Goal: Task Accomplishment & Management: Use online tool/utility

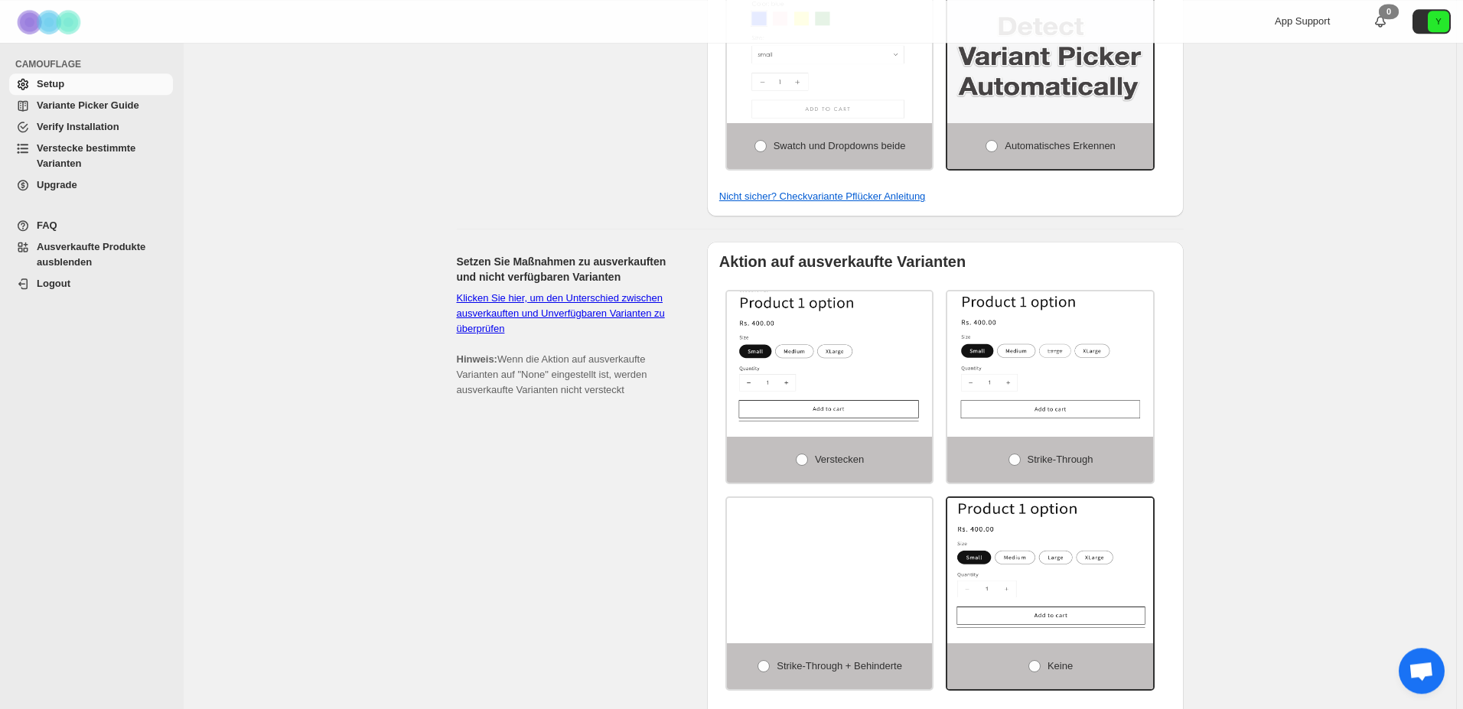
scroll to position [702, 0]
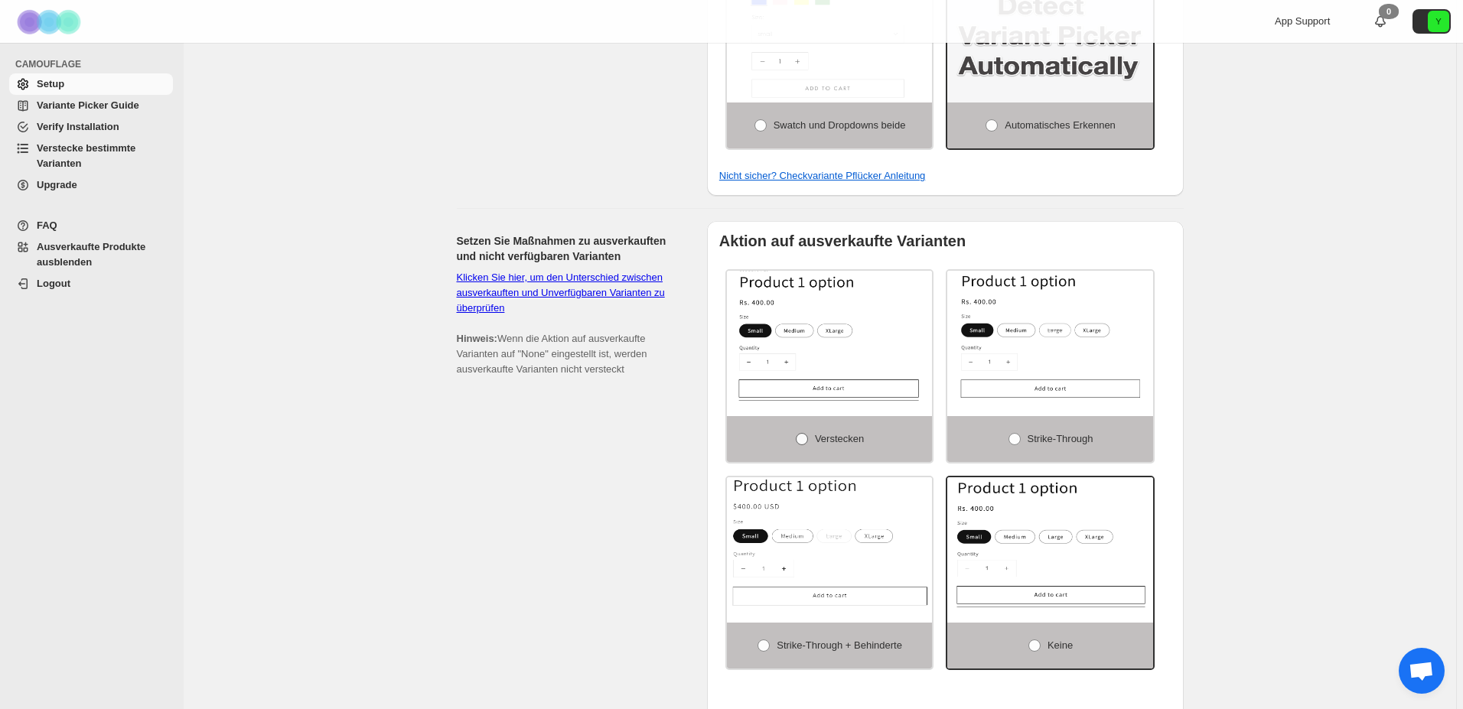
click at [808, 433] on span at bounding box center [802, 439] width 12 height 12
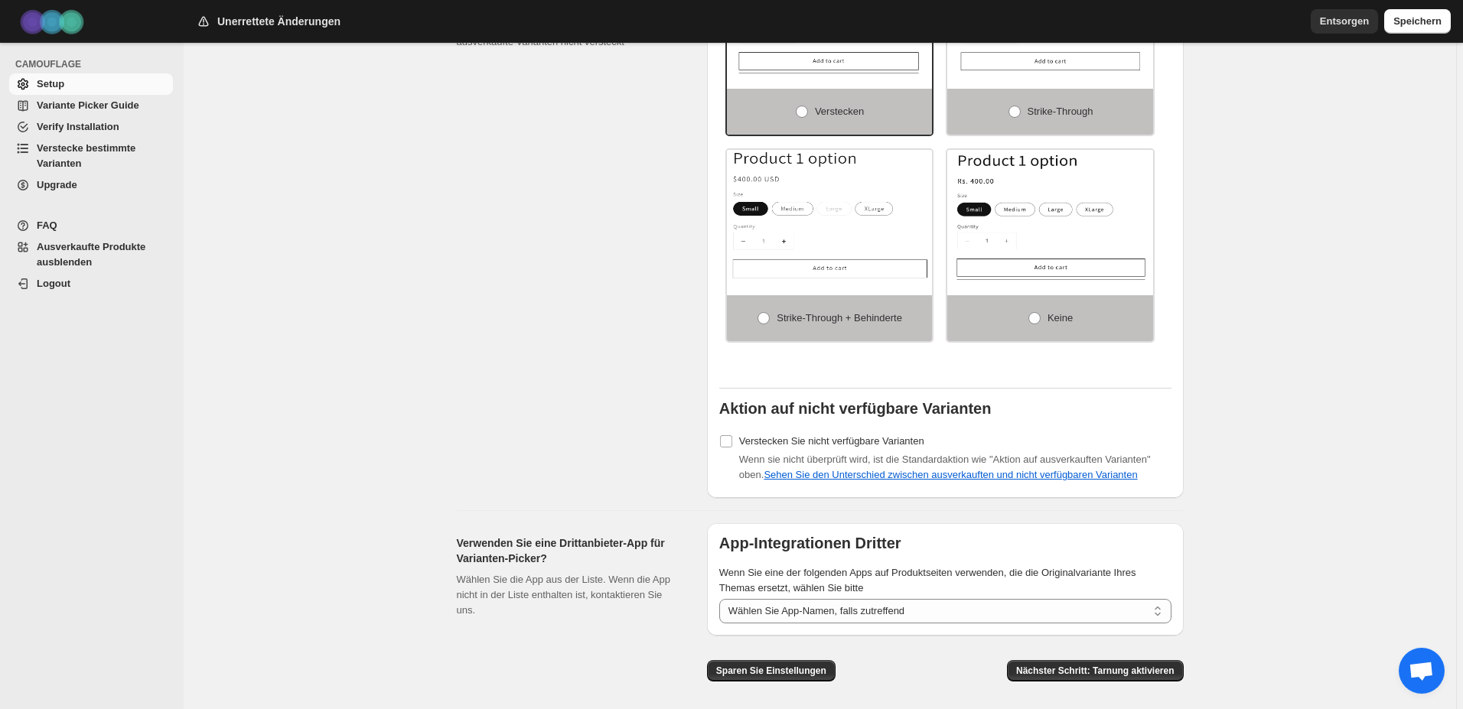
scroll to position [1036, 0]
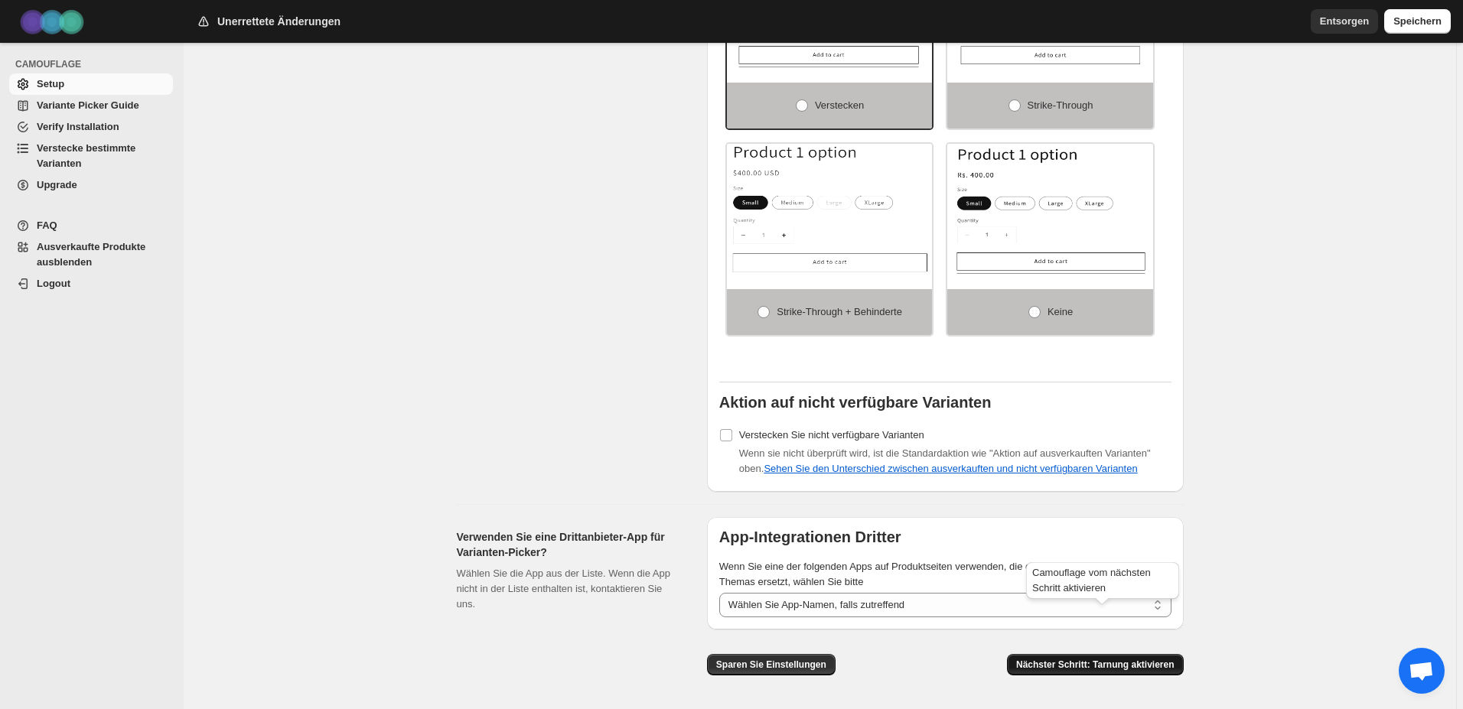
click at [1159, 659] on span "Nächster Schritt: Tarnung aktivieren" at bounding box center [1095, 665] width 158 height 12
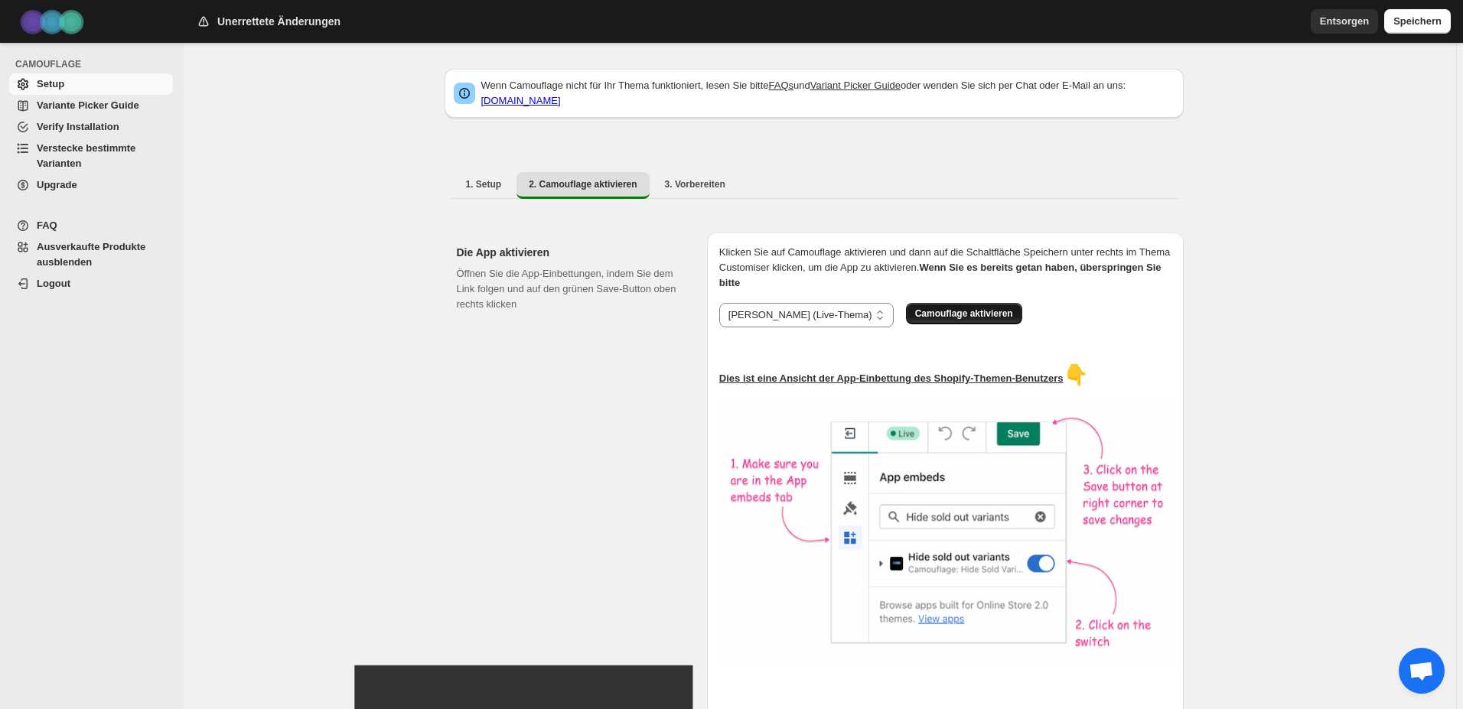
click at [915, 317] on span "Camouflage aktivieren" at bounding box center [964, 314] width 98 height 12
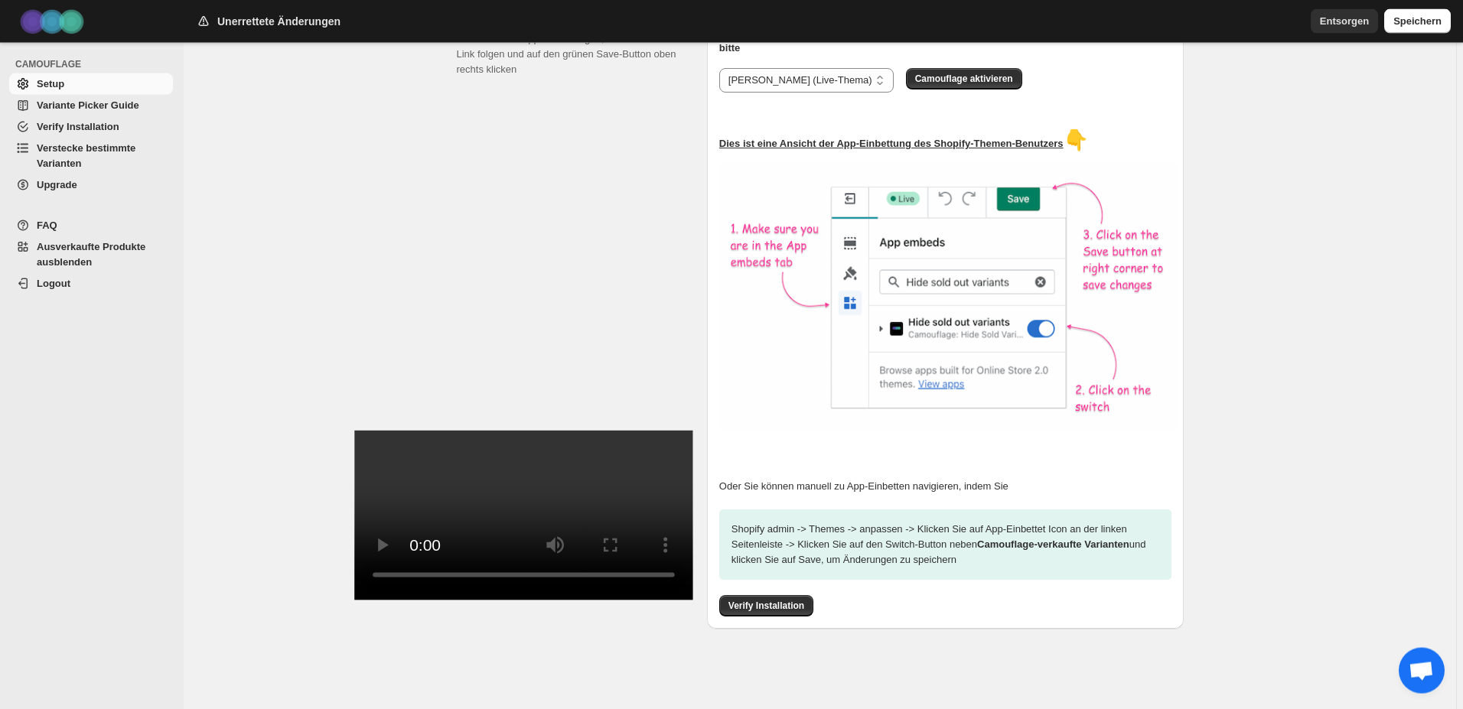
scroll to position [236, 0]
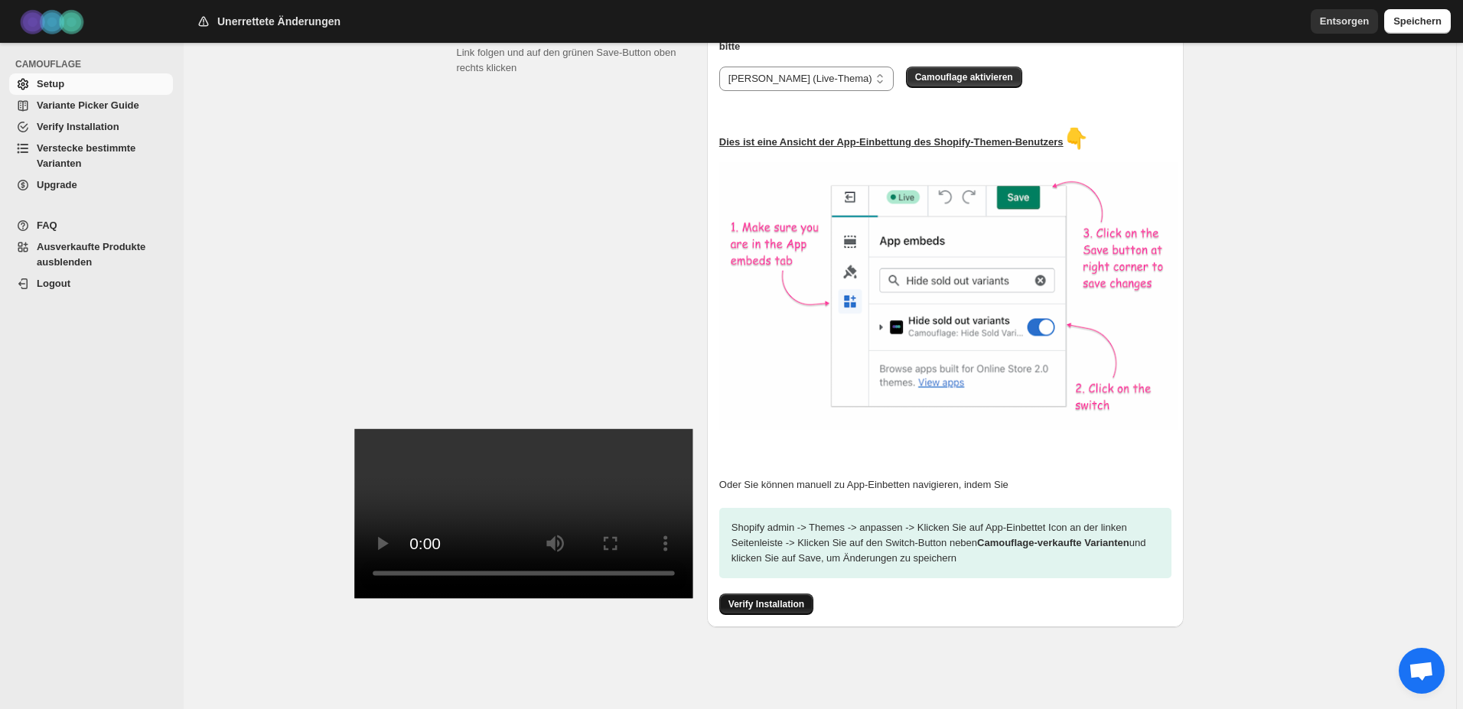
click at [780, 600] on span "Verify Installation" at bounding box center [766, 604] width 76 height 12
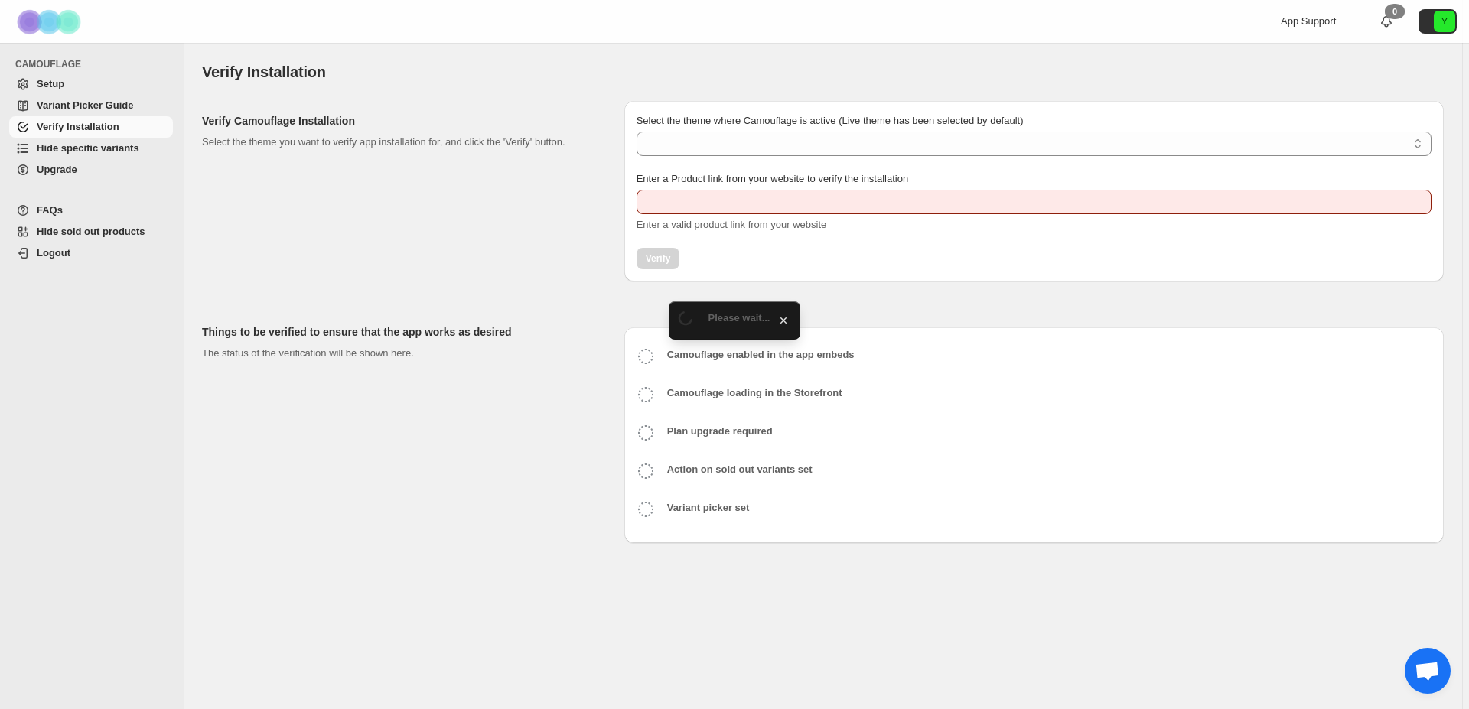
type input "**********"
select select "**********"
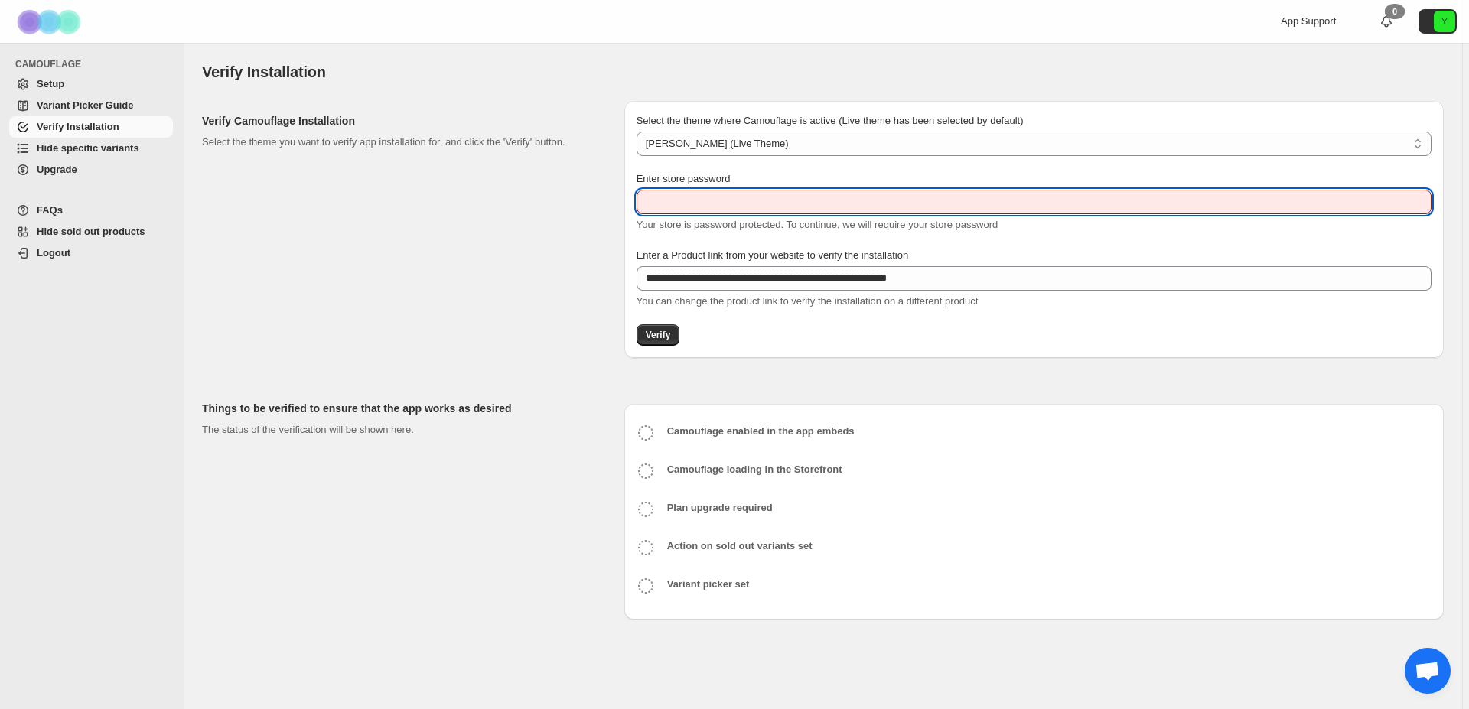
click at [819, 210] on input "Enter store password" at bounding box center [1034, 202] width 795 height 24
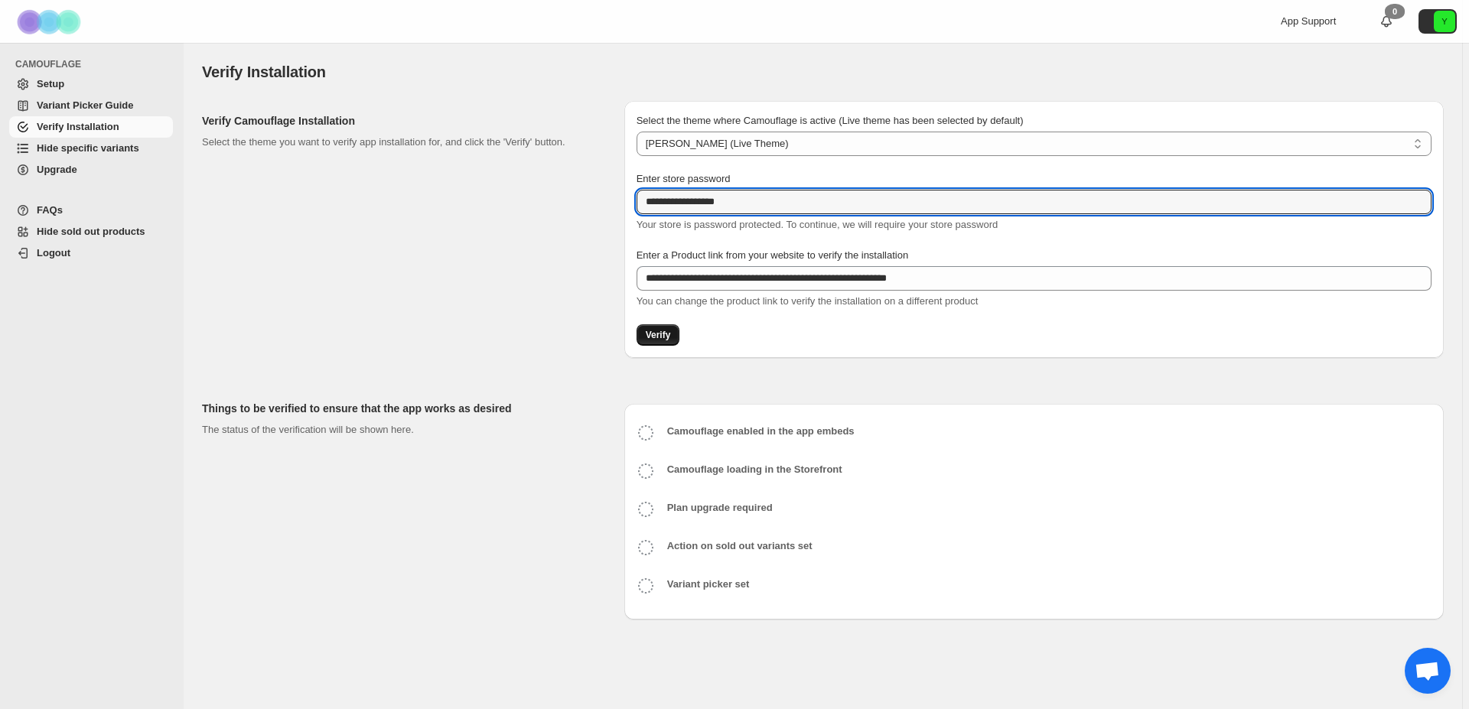
click at [660, 337] on span "Verify" at bounding box center [658, 335] width 25 height 12
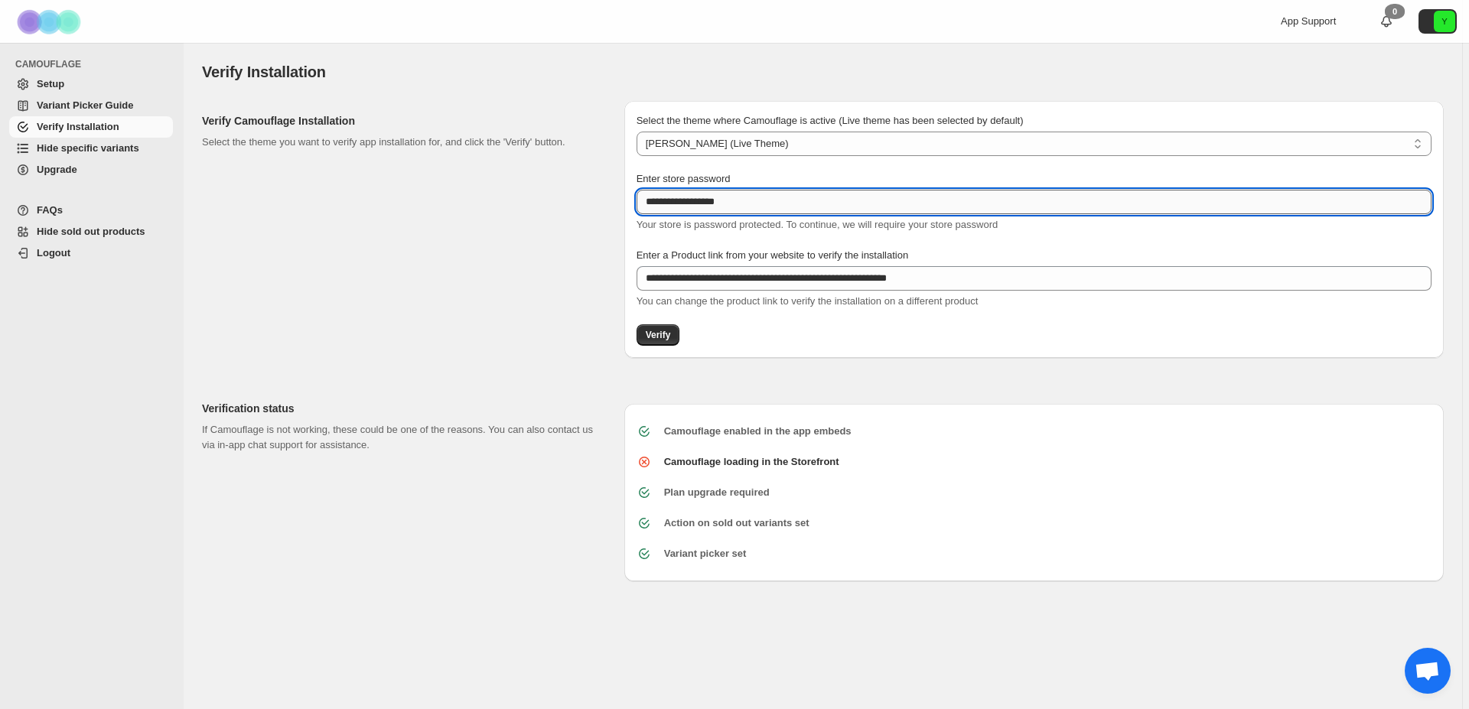
click at [765, 190] on input "**********" at bounding box center [1034, 202] width 795 height 24
drag, startPoint x: 772, startPoint y: 202, endPoint x: 590, endPoint y: 233, distance: 184.8
click at [637, 214] on input "**********" at bounding box center [1034, 202] width 795 height 24
type input "**********"
click at [663, 334] on span "Verify" at bounding box center [658, 335] width 25 height 12
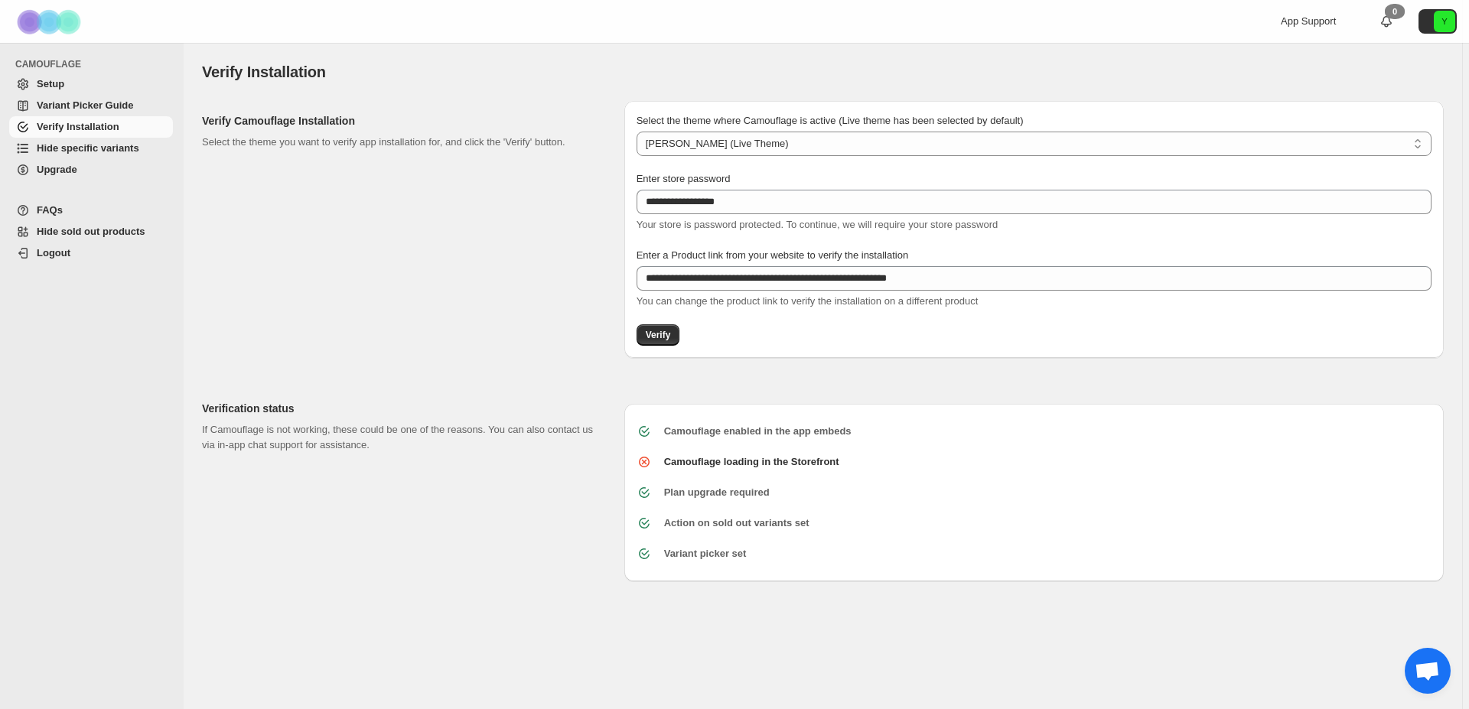
click at [827, 471] on div "Camouflage loading in the Storefront" at bounding box center [1034, 462] width 795 height 31
click at [645, 466] on icon at bounding box center [644, 461] width 15 height 15
click at [644, 464] on icon at bounding box center [644, 461] width 15 height 15
click at [1428, 671] on span "Chat öffnen" at bounding box center [1427, 672] width 25 height 21
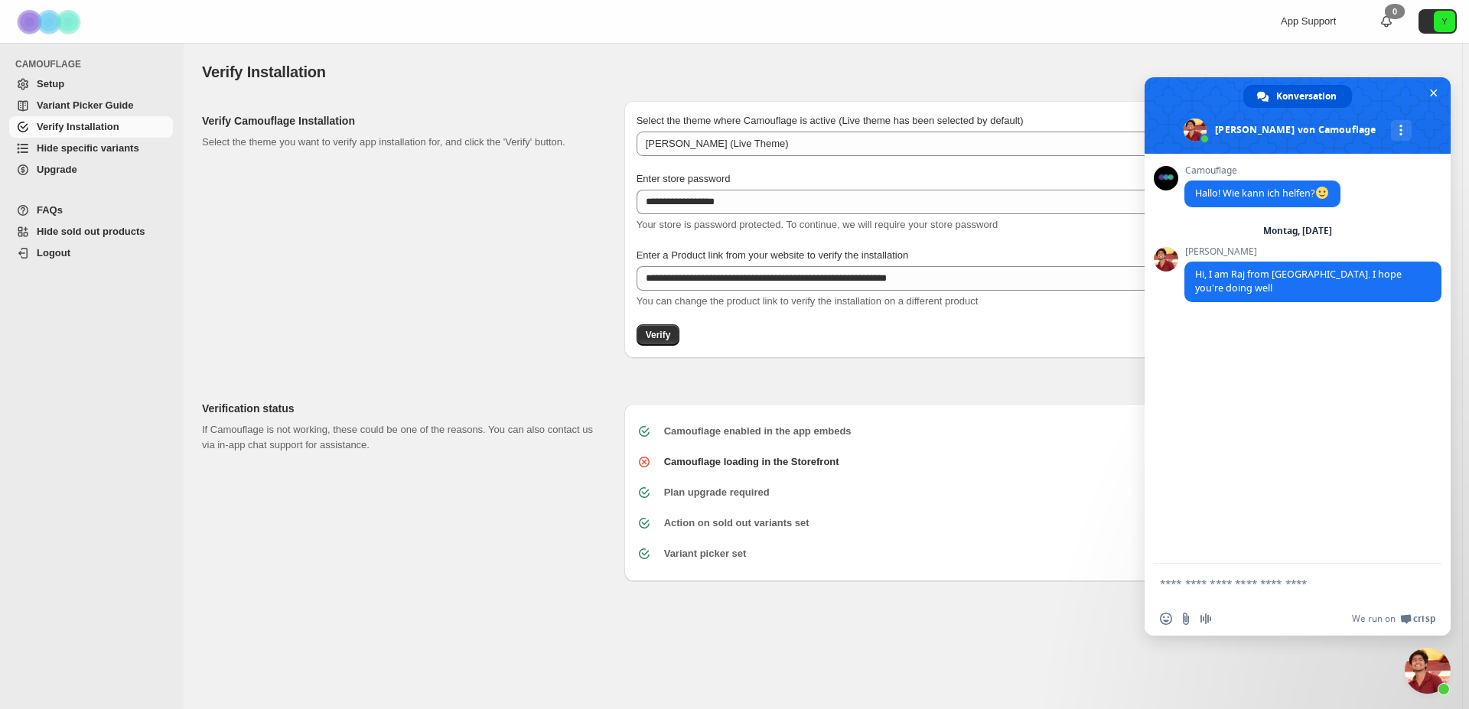
click at [1337, 592] on form at bounding box center [1281, 584] width 242 height 41
click at [1260, 581] on textarea "Verfassen Sie Ihre Nachricht…" at bounding box center [1281, 584] width 242 height 14
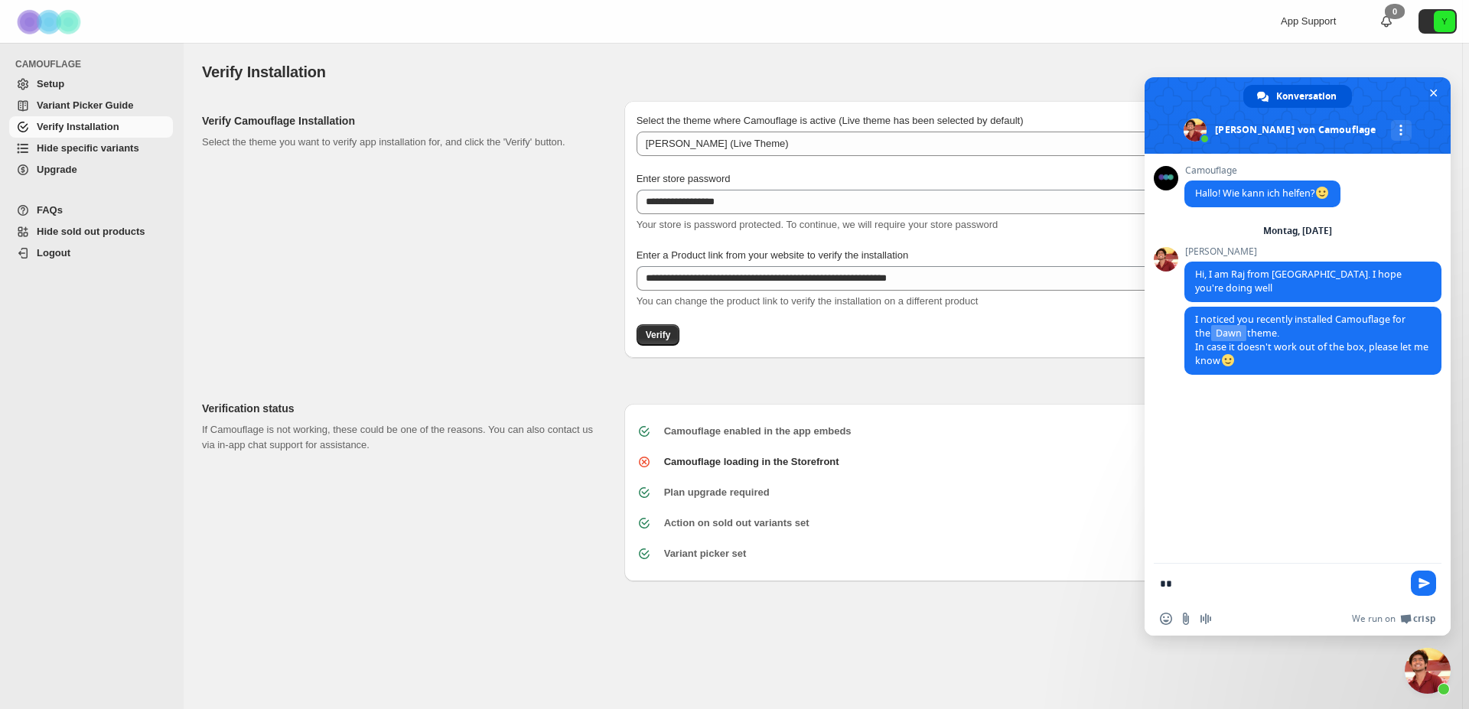
type textarea "*"
type textarea "**********"
click at [1265, 577] on textarea "Verfassen Sie Ihre Nachricht…" at bounding box center [1281, 584] width 242 height 14
click at [1292, 579] on textarea "Verfassen Sie Ihre Nachricht…" at bounding box center [1281, 584] width 242 height 14
type textarea "******"
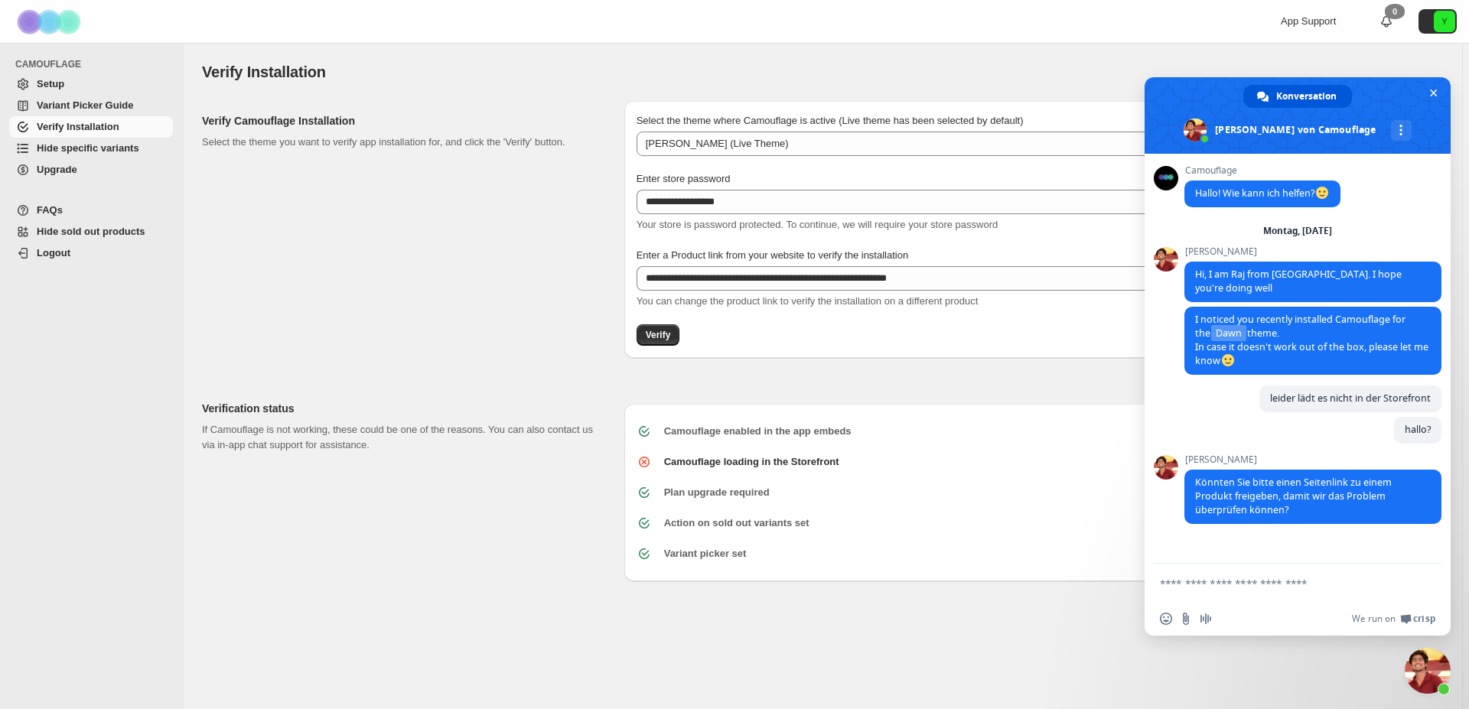
paste textarea "**********"
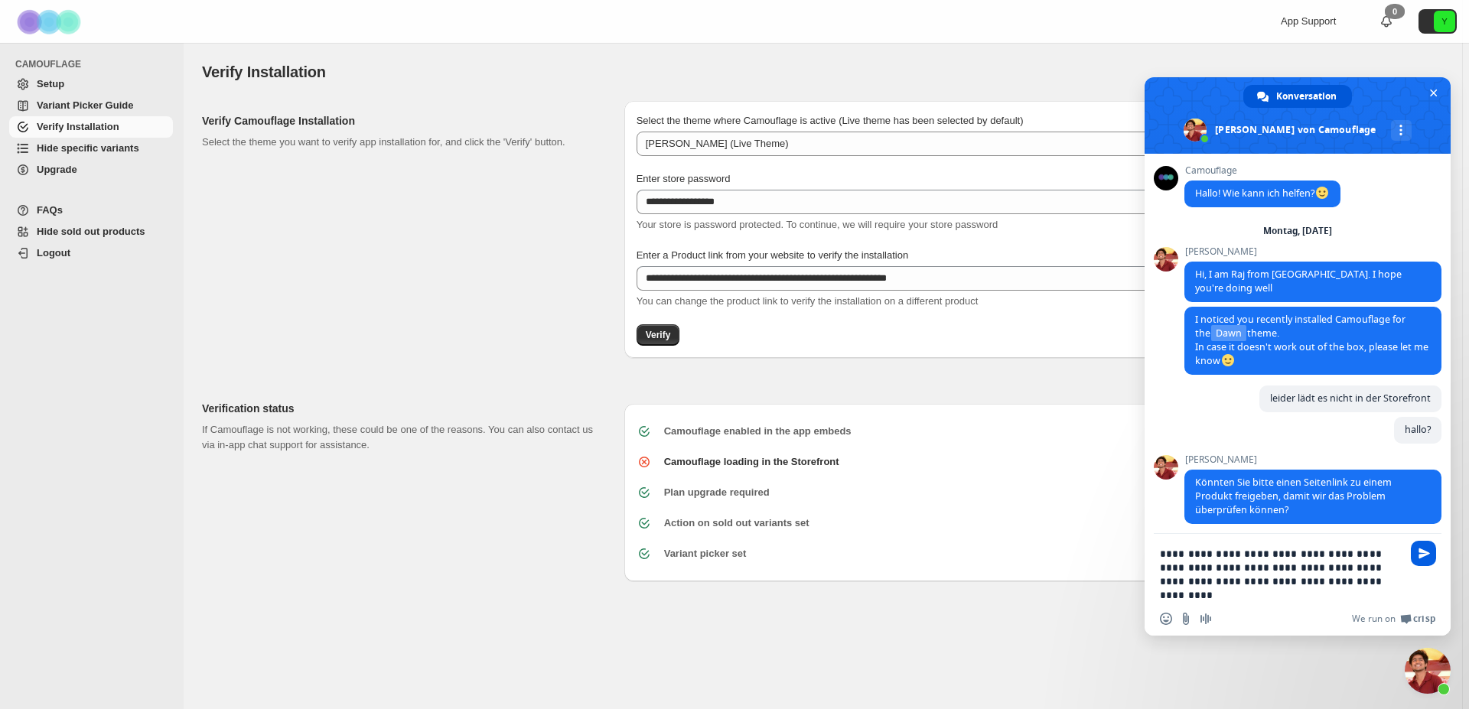
type textarea "**********"
click at [1420, 558] on span "Senden Sie" at bounding box center [1423, 553] width 11 height 11
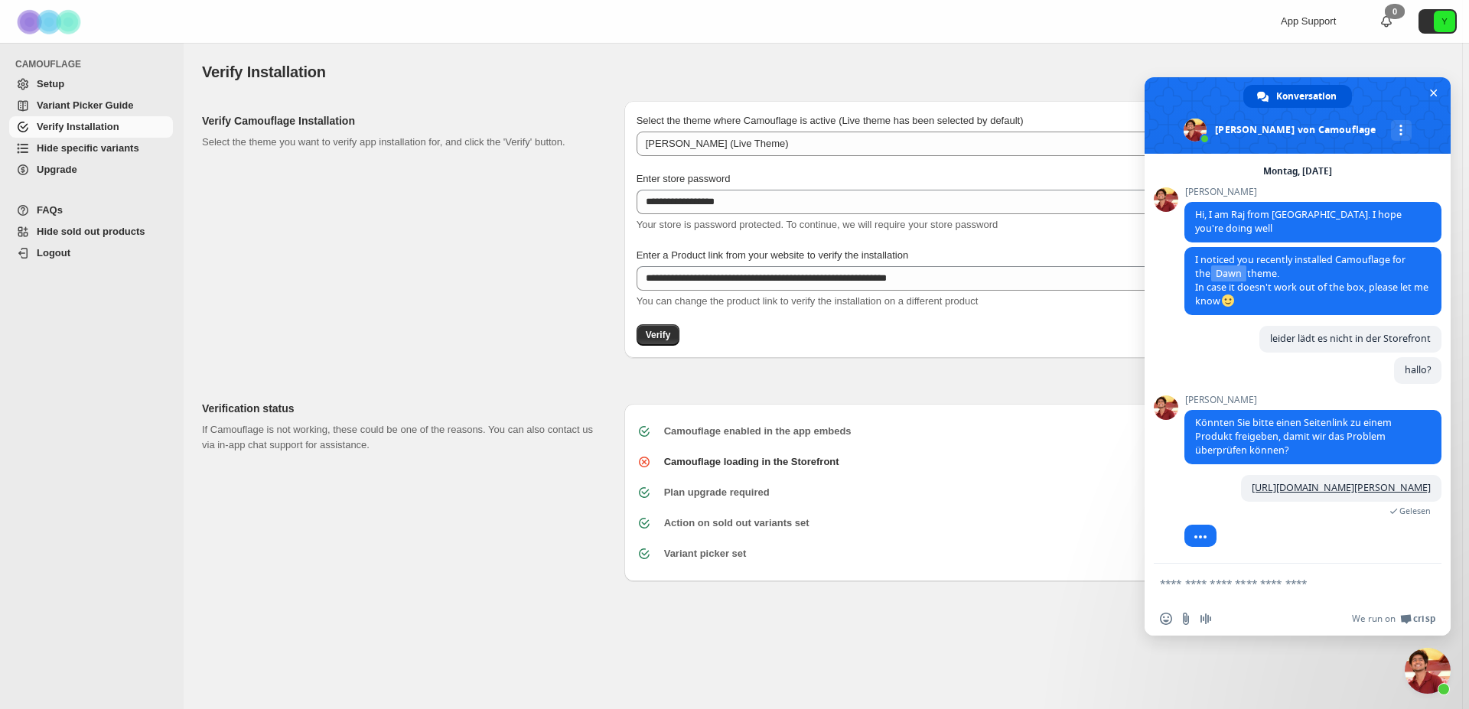
scroll to position [57, 0]
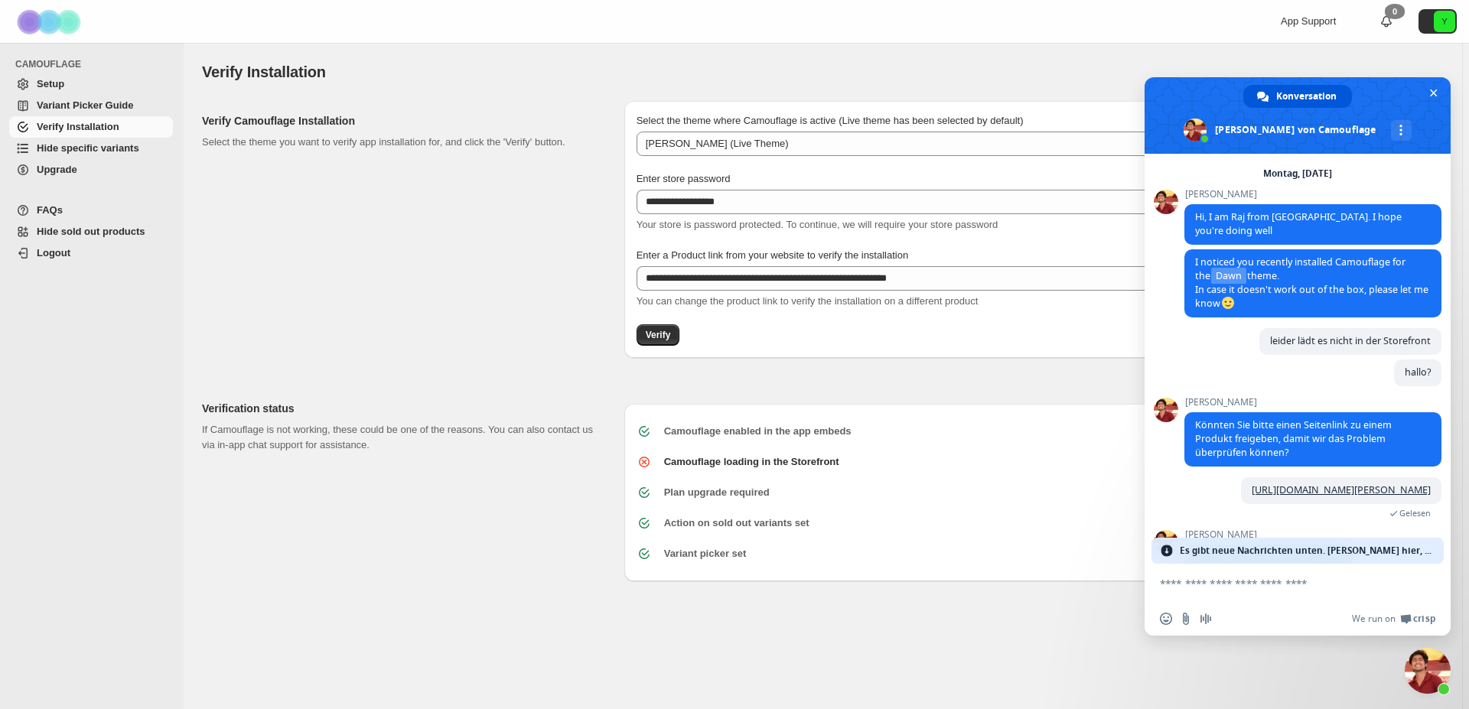
click at [1331, 552] on span "Es gibt neue Nachrichten unten. Klicke hier, um sie anzusehen." at bounding box center [1308, 551] width 256 height 26
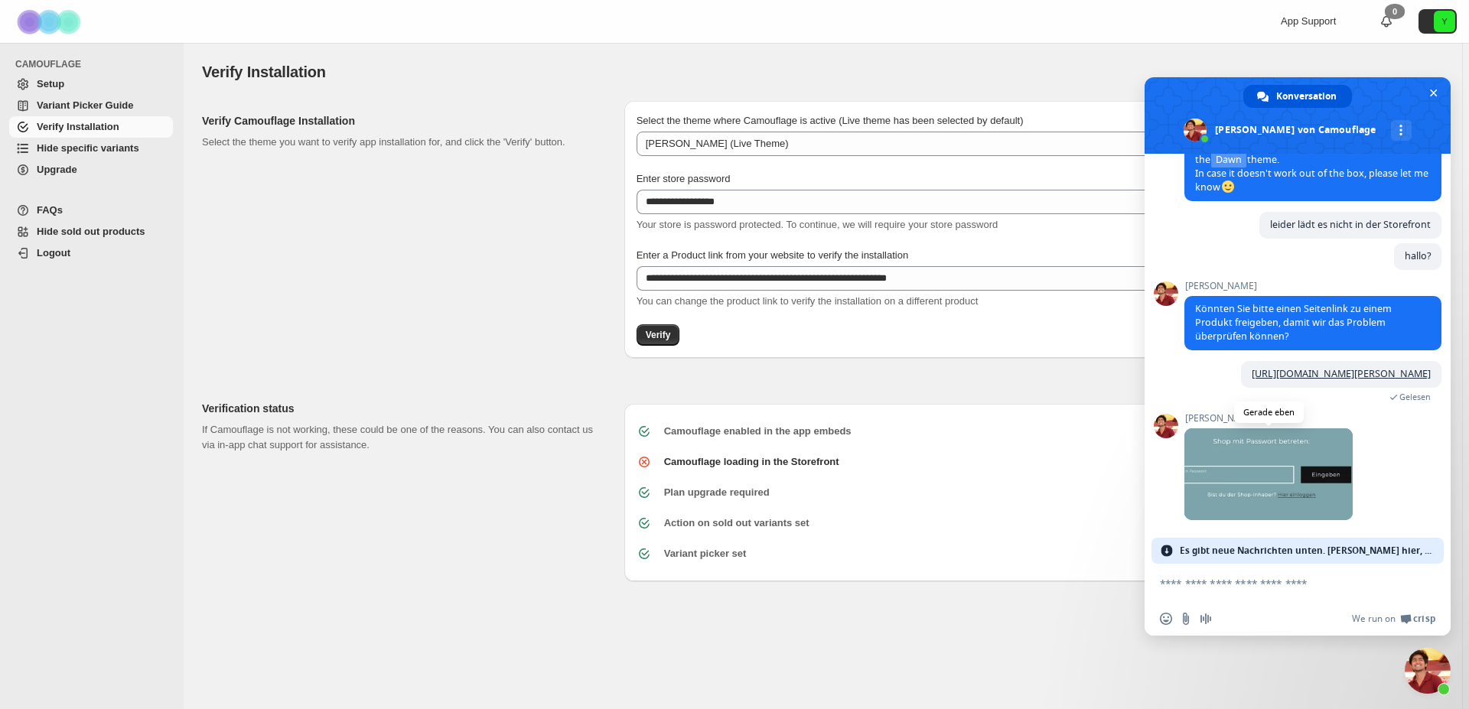
click at [1278, 489] on span at bounding box center [1268, 474] width 168 height 92
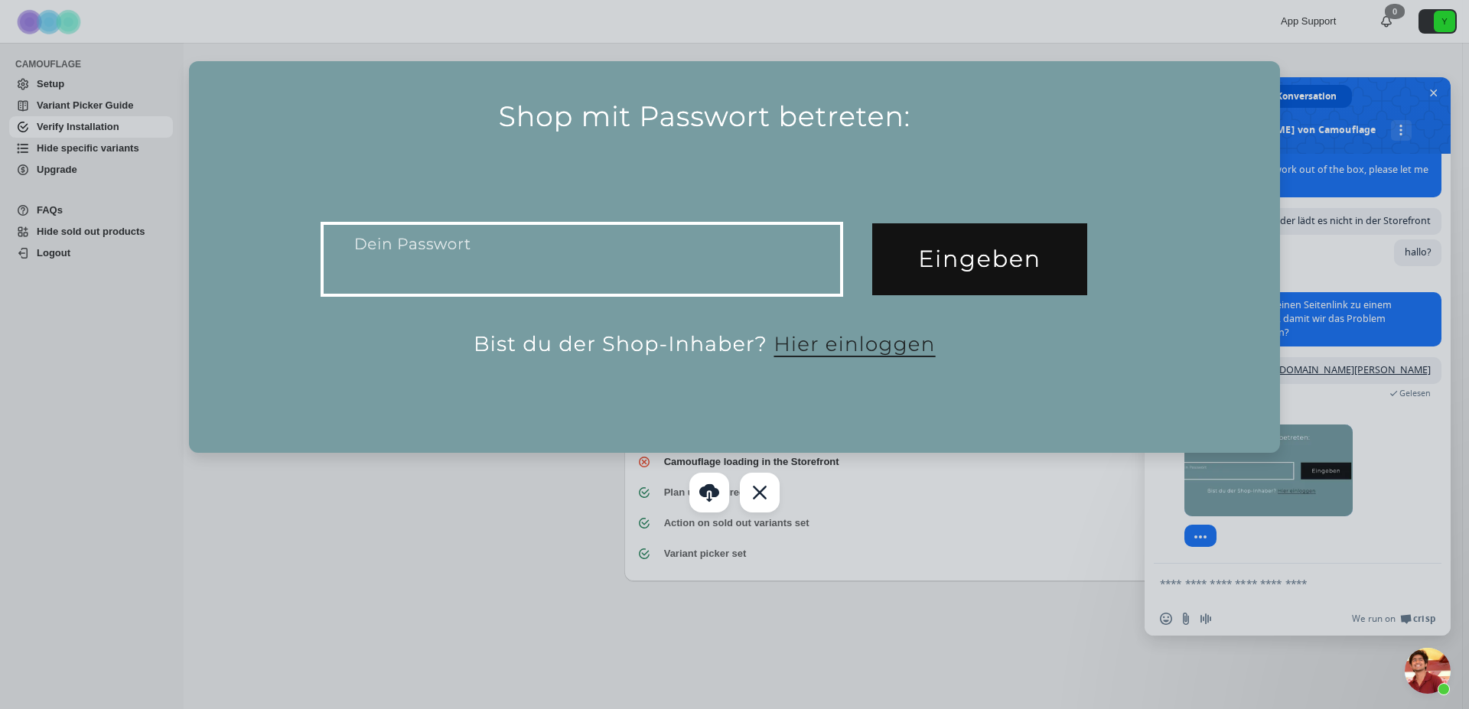
click at [1282, 590] on div at bounding box center [734, 354] width 1469 height 709
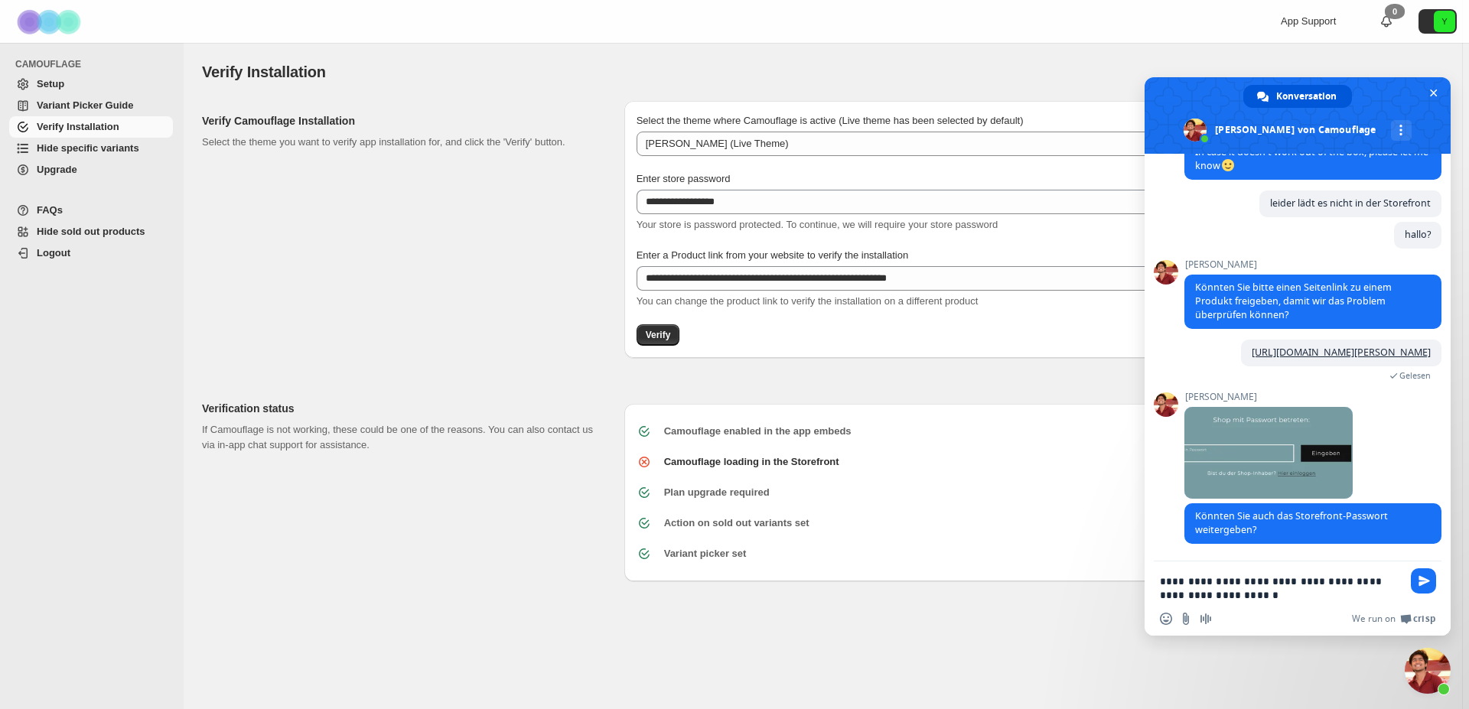
type textarea "**********"
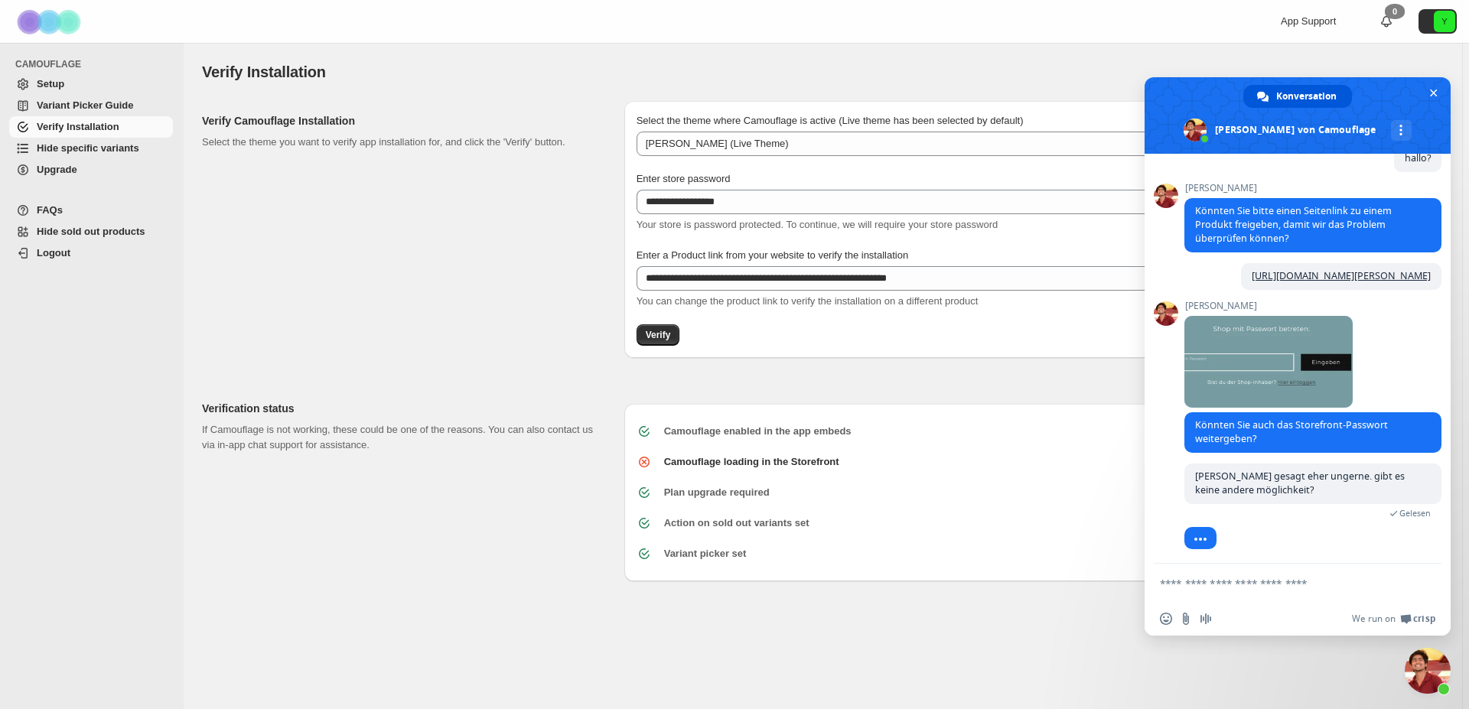
scroll to position [301, 0]
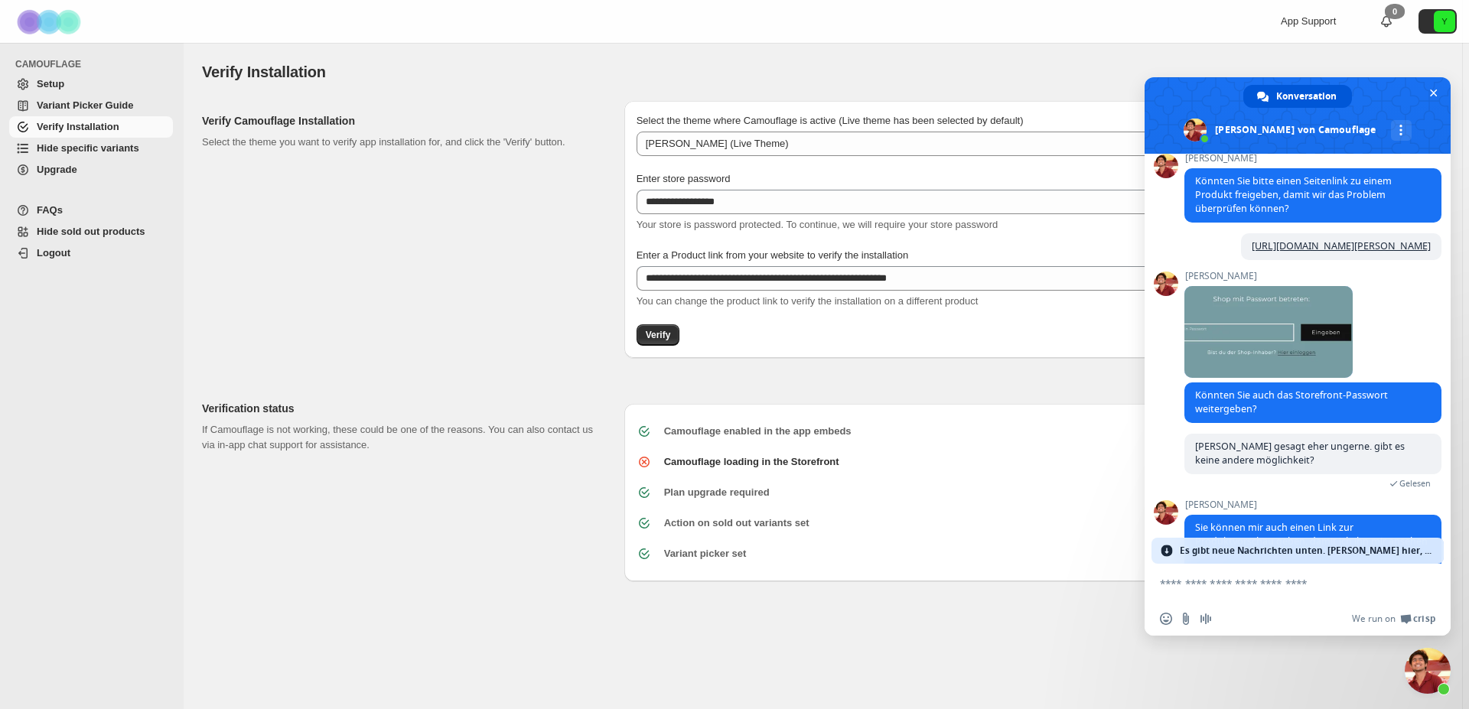
click at [1317, 548] on span "Es gibt neue Nachrichten unten. Klicke hier, um sie anzusehen." at bounding box center [1308, 551] width 256 height 26
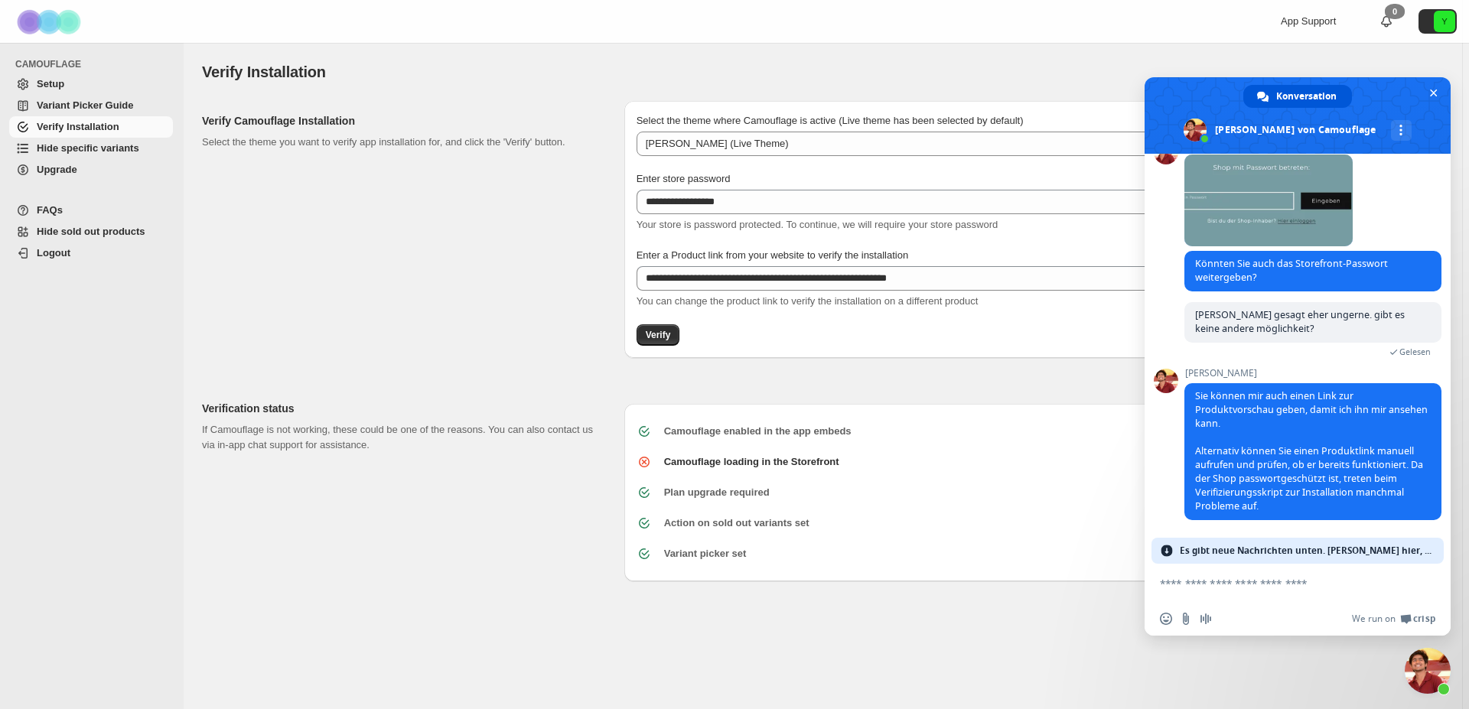
click at [1317, 548] on span "Es gibt neue Nachrichten unten. Klicke hier, um sie anzusehen." at bounding box center [1308, 551] width 256 height 26
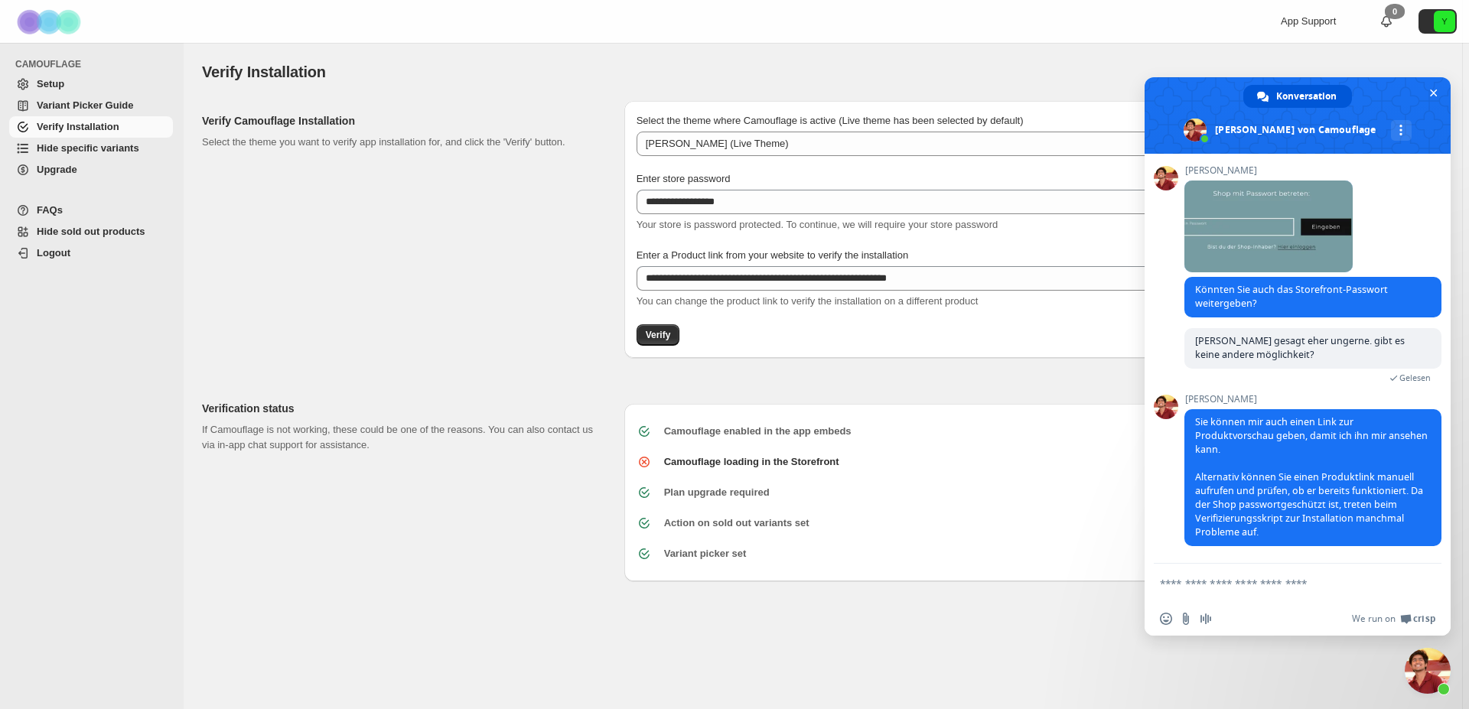
scroll to position [421, 0]
click at [1303, 582] on textarea "Verfassen Sie Ihre Nachricht…" at bounding box center [1281, 584] width 242 height 14
type textarea "**********"
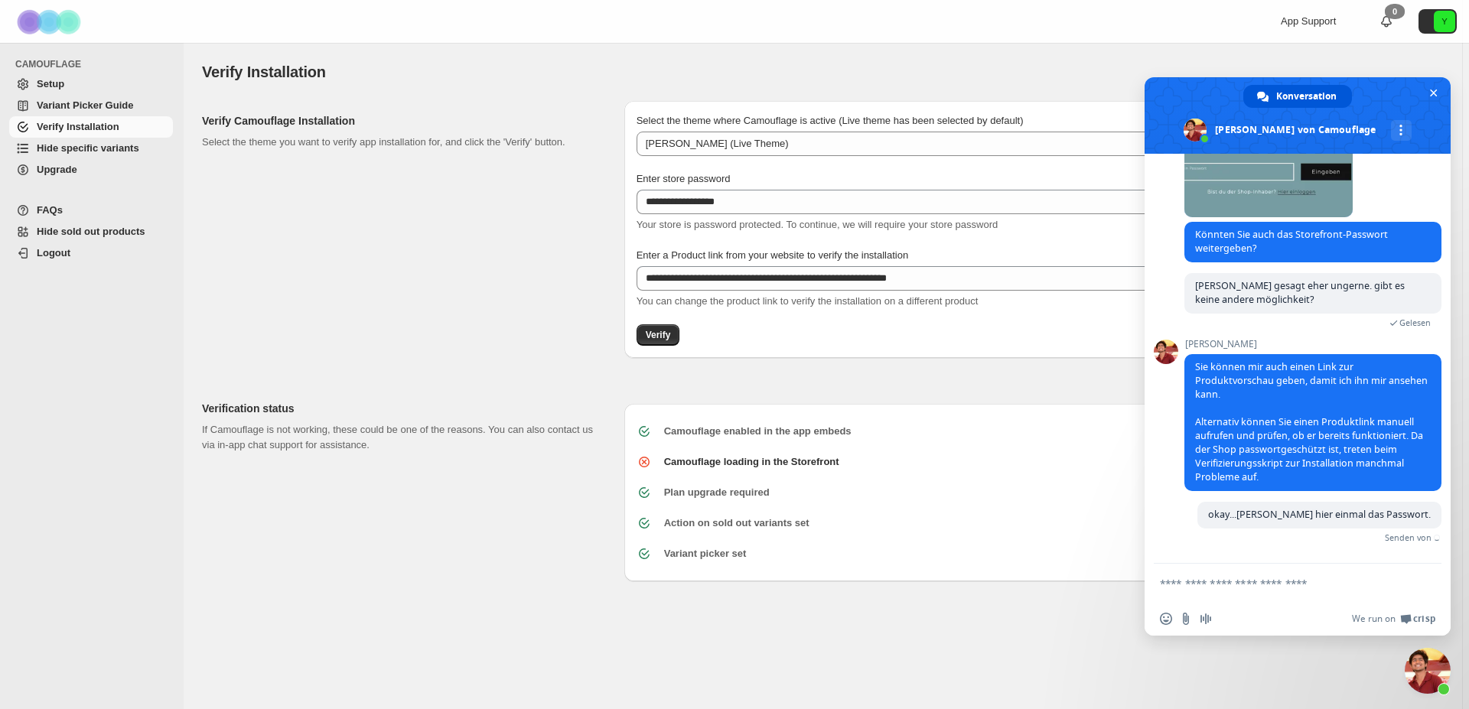
scroll to position [458, 0]
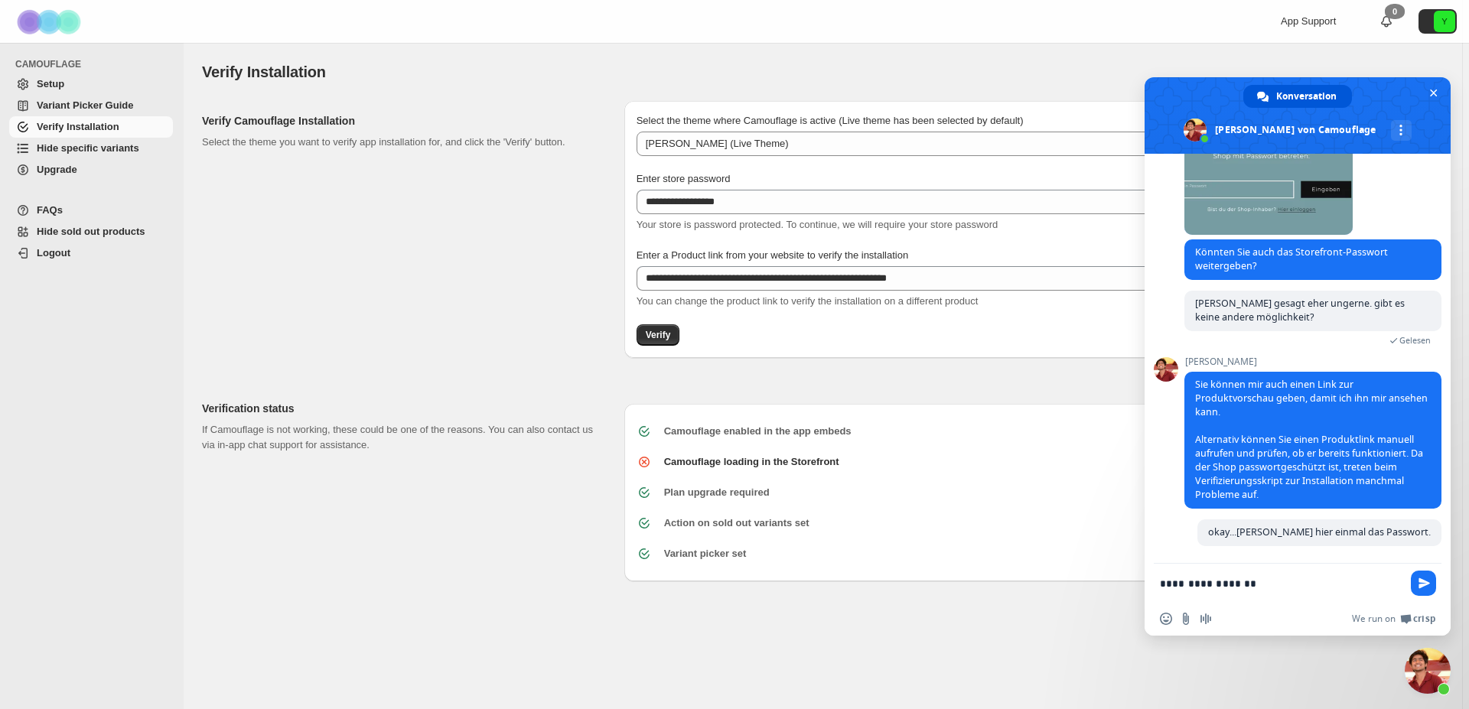
type textarea "**********"
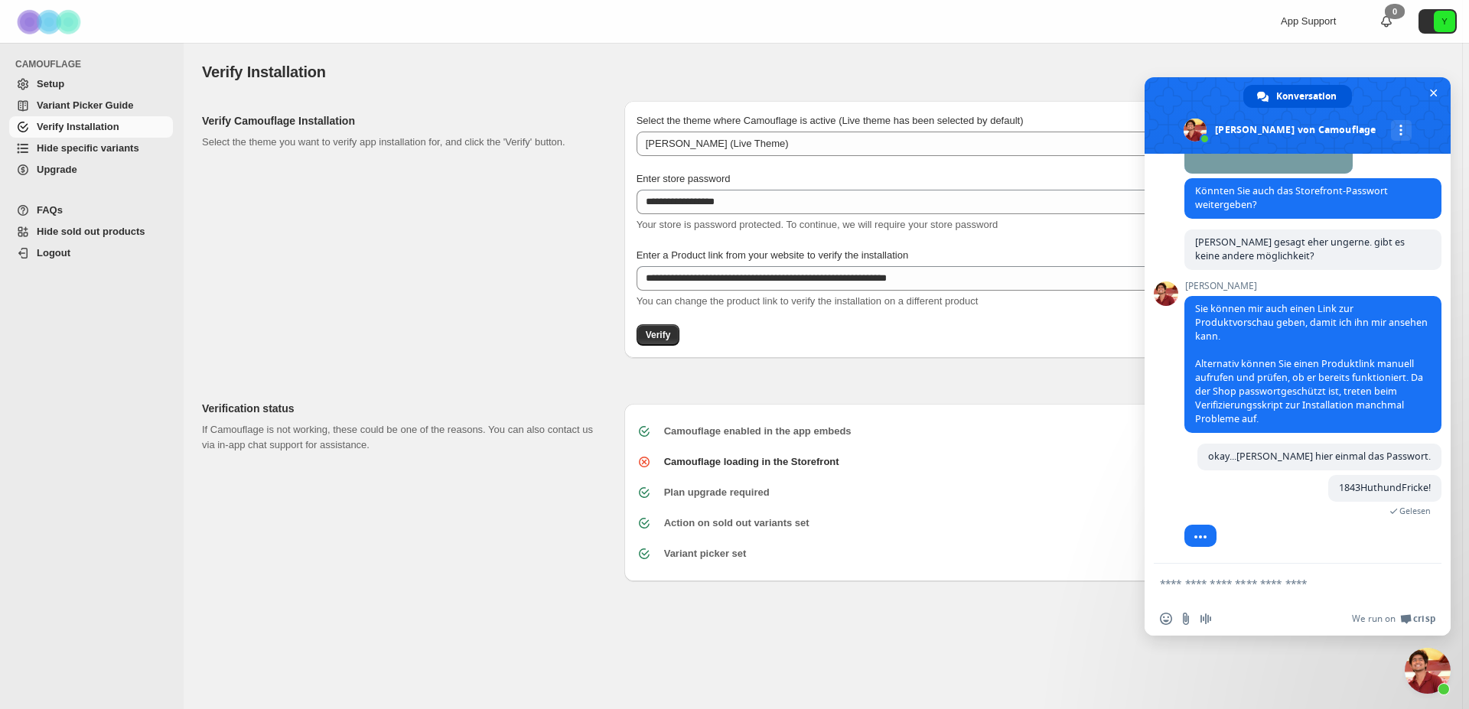
scroll to position [542, 0]
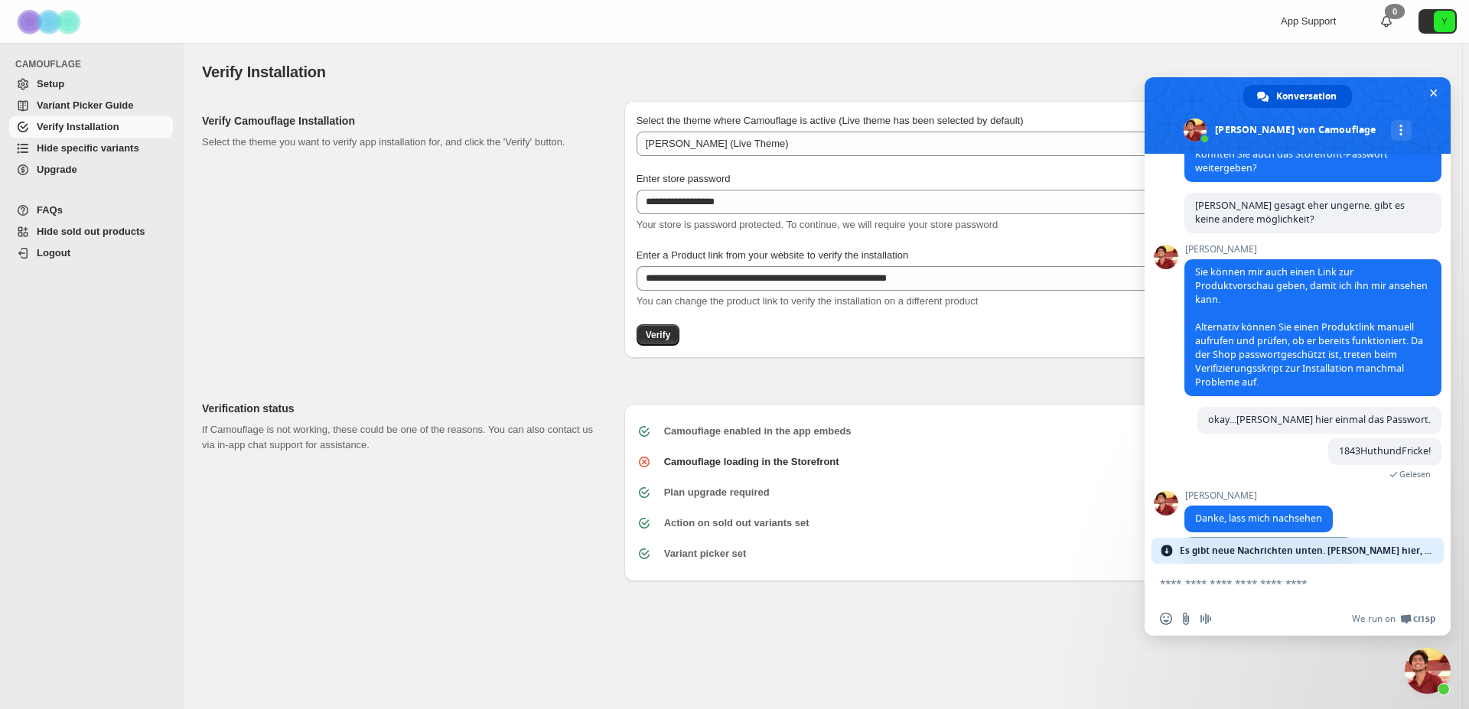
click at [1345, 551] on span "Es gibt neue Nachrichten unten. Klicke hier, um sie anzusehen." at bounding box center [1308, 551] width 256 height 26
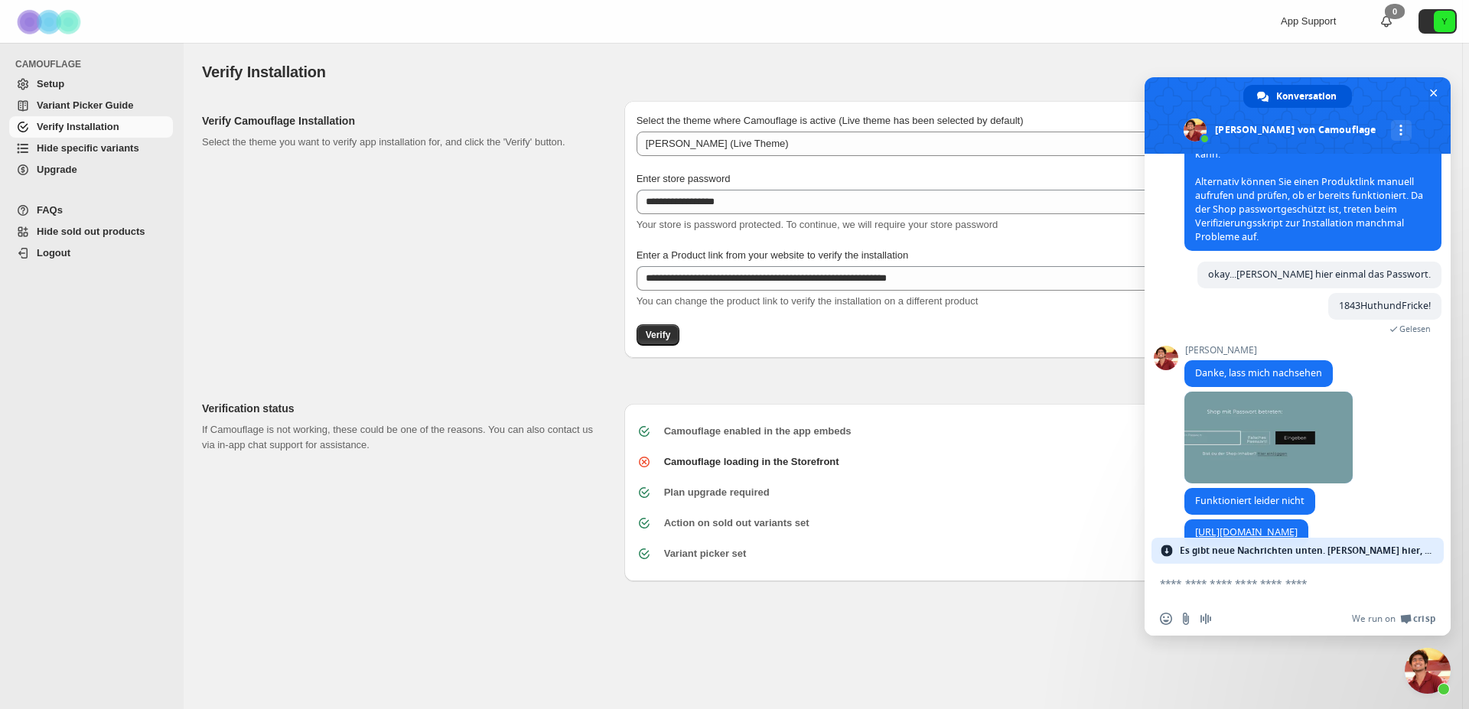
scroll to position [757, 0]
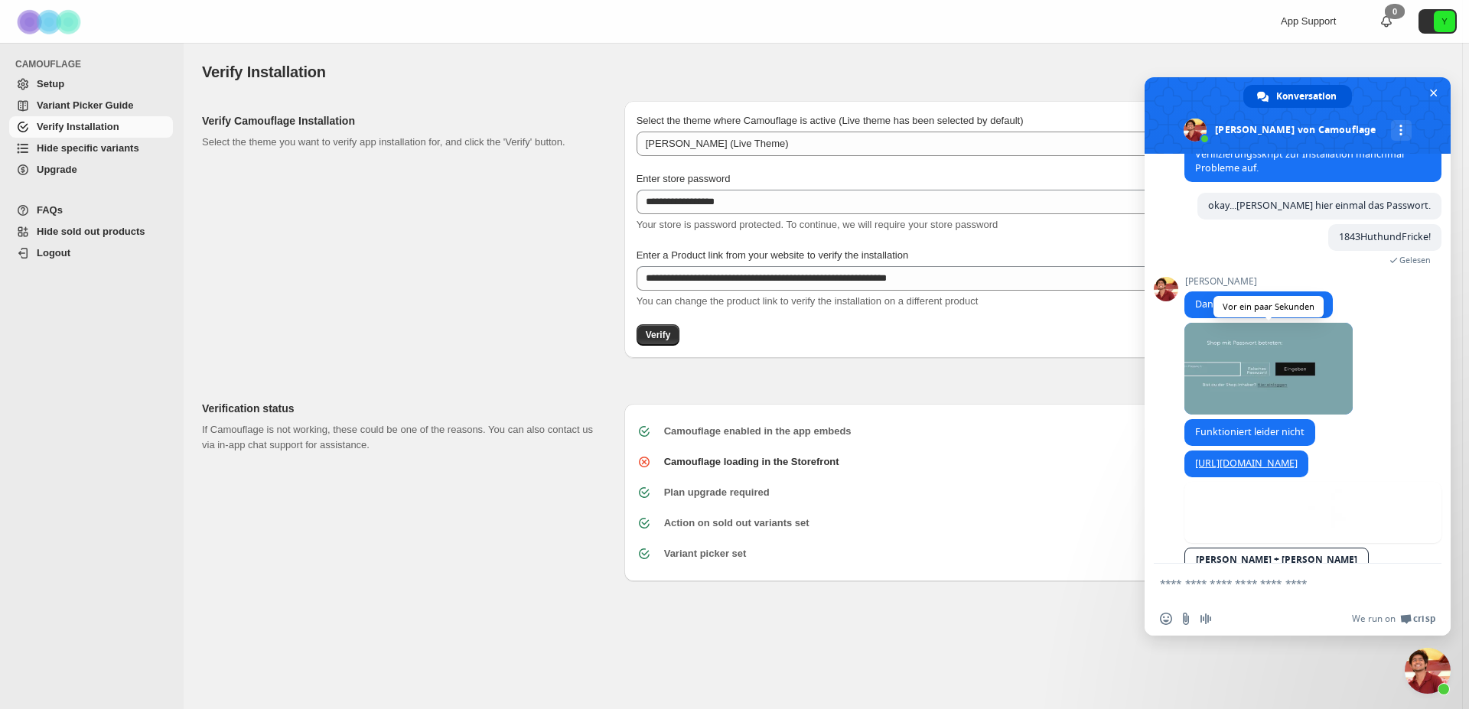
click at [1265, 396] on span at bounding box center [1268, 369] width 168 height 92
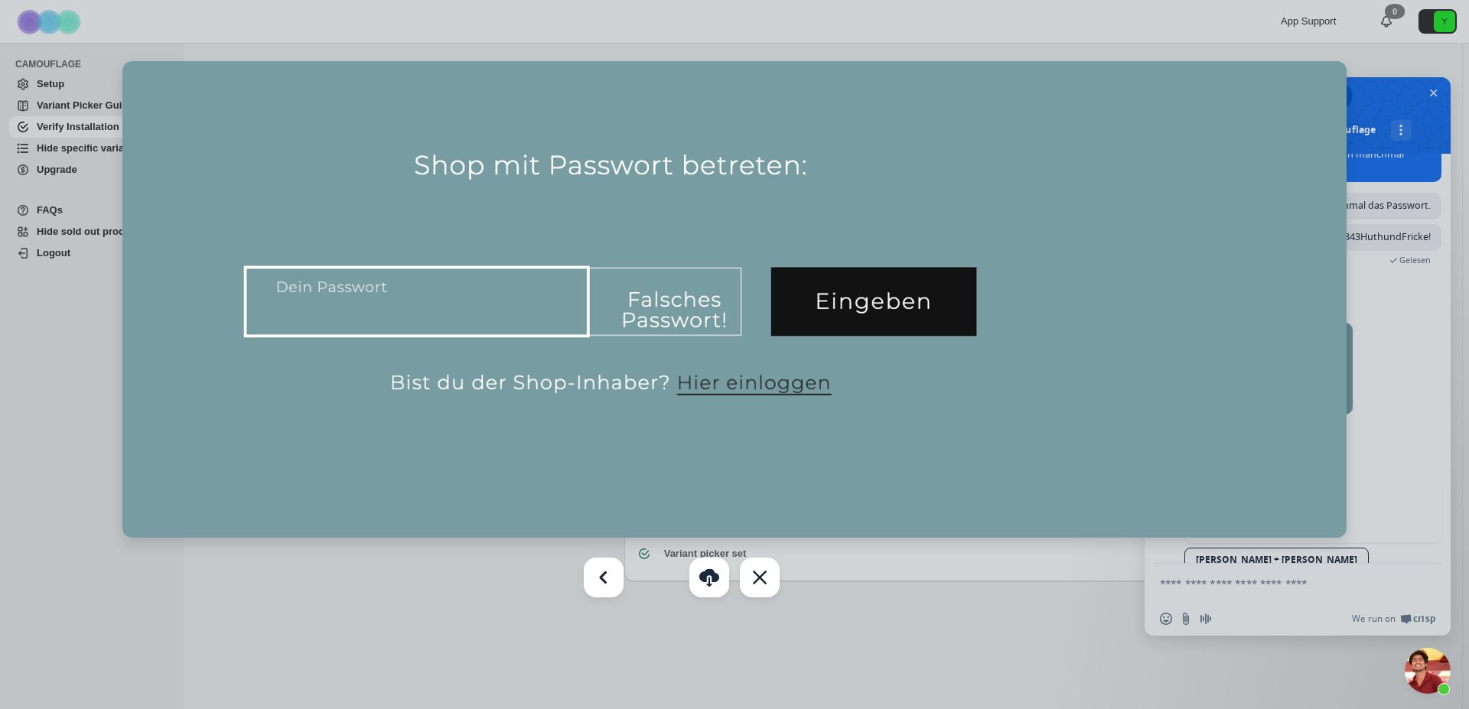
click at [1014, 632] on div at bounding box center [734, 354] width 1469 height 709
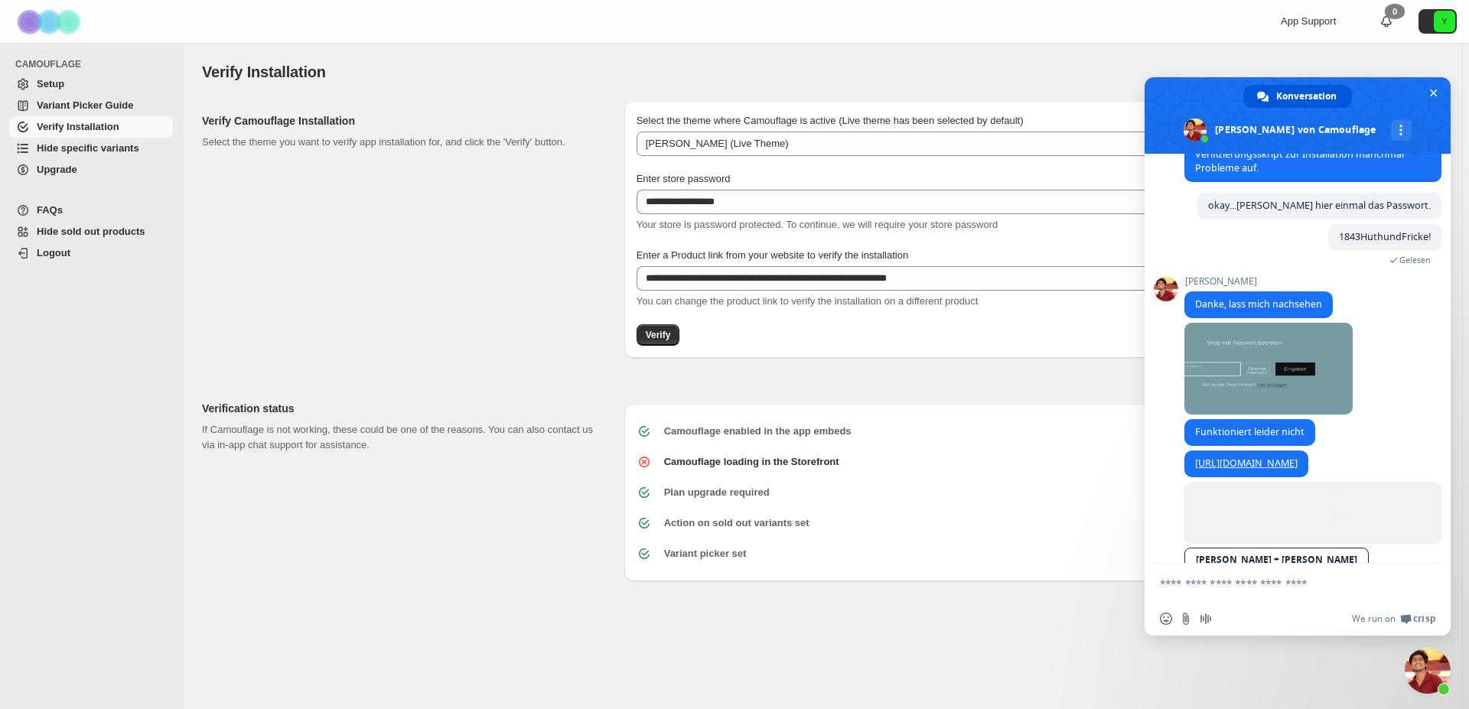
scroll to position [799, 0]
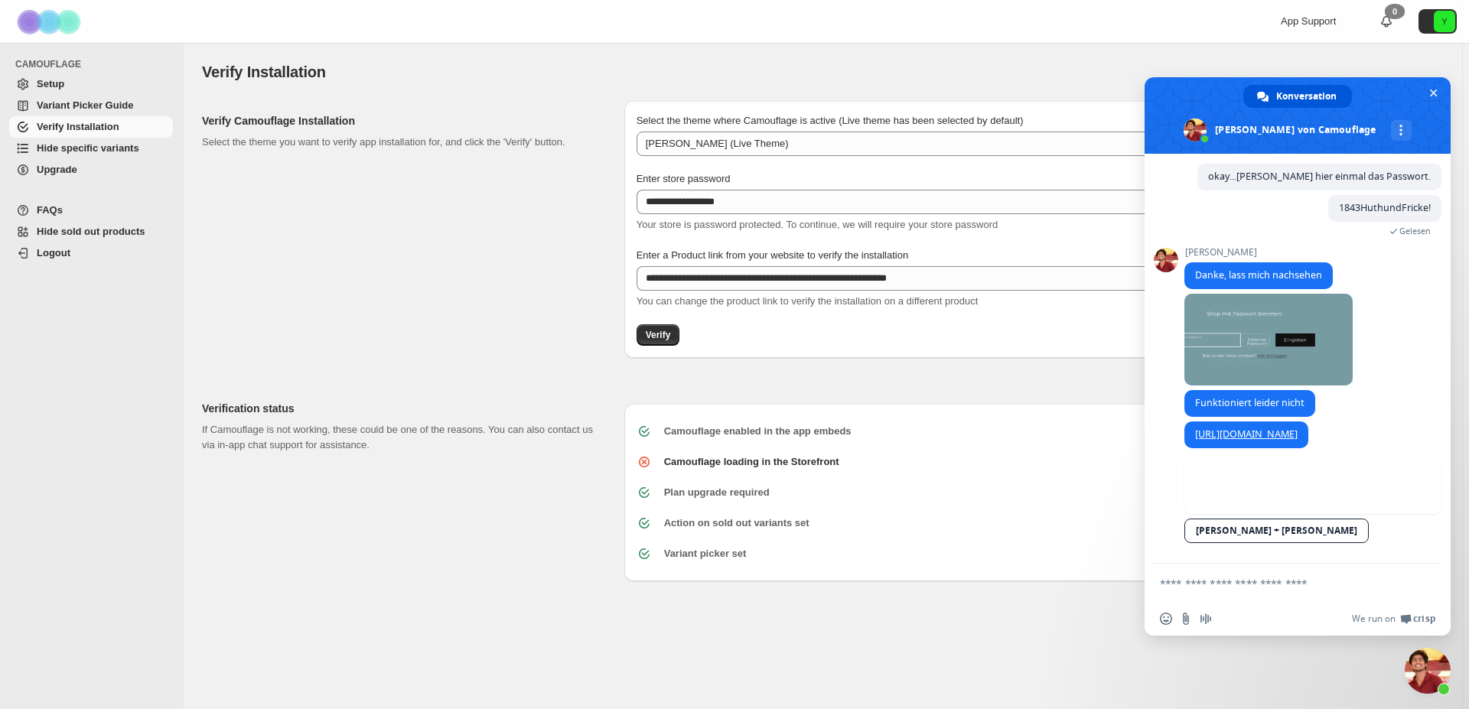
click at [1233, 529] on link "Huth + Fricke" at bounding box center [1276, 531] width 184 height 24
click at [1259, 578] on textarea "Verfassen Sie Ihre Nachricht…" at bounding box center [1281, 584] width 242 height 14
type textarea "**********"
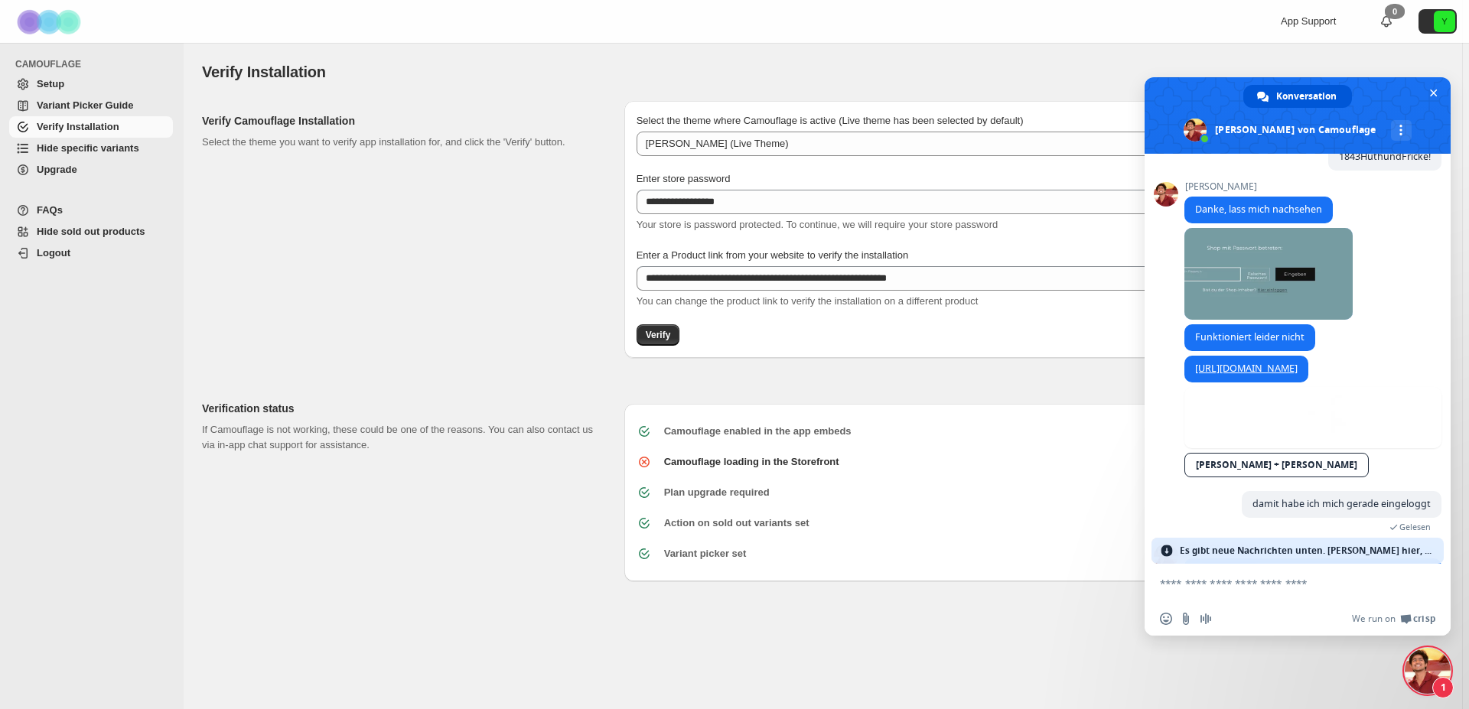
scroll to position [867, 0]
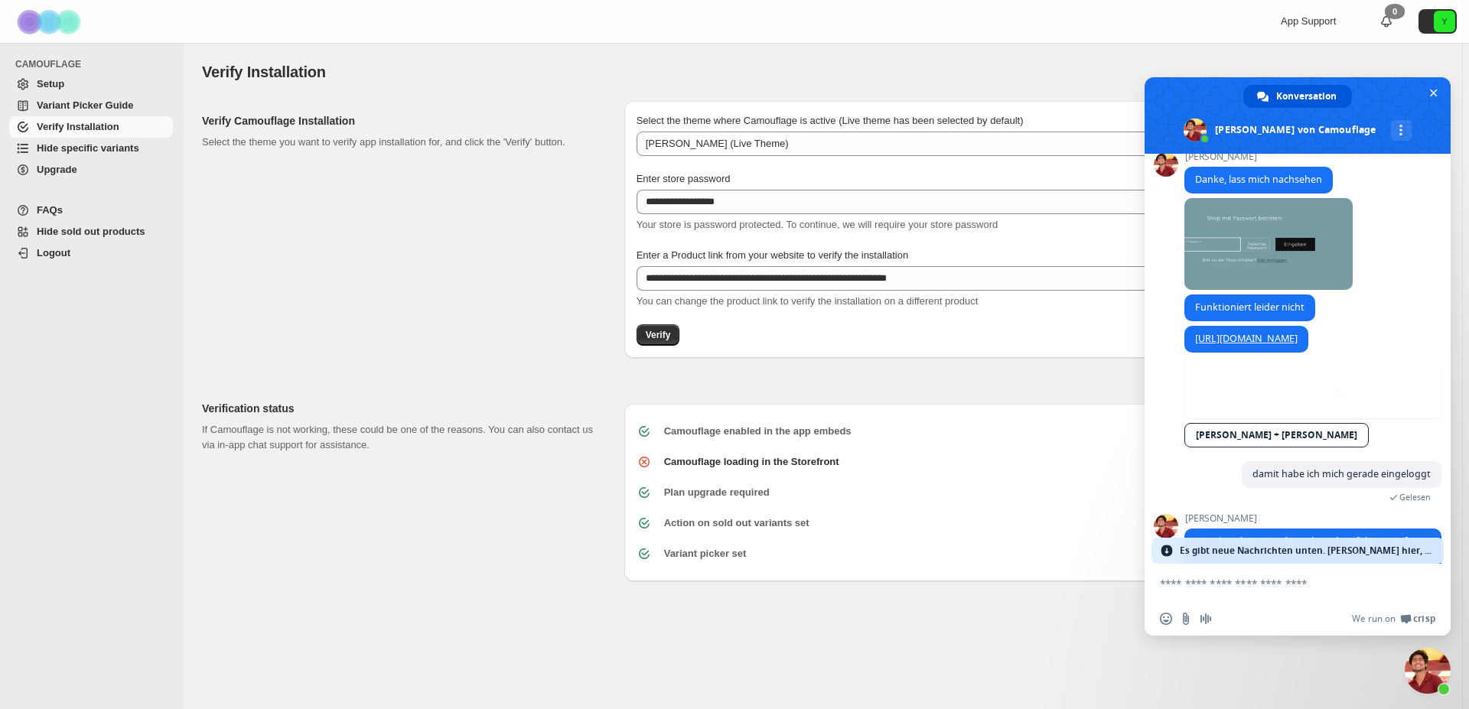
click at [1265, 549] on span "Es gibt neue Nachrichten unten. Klicke hier, um sie anzusehen." at bounding box center [1308, 551] width 256 height 26
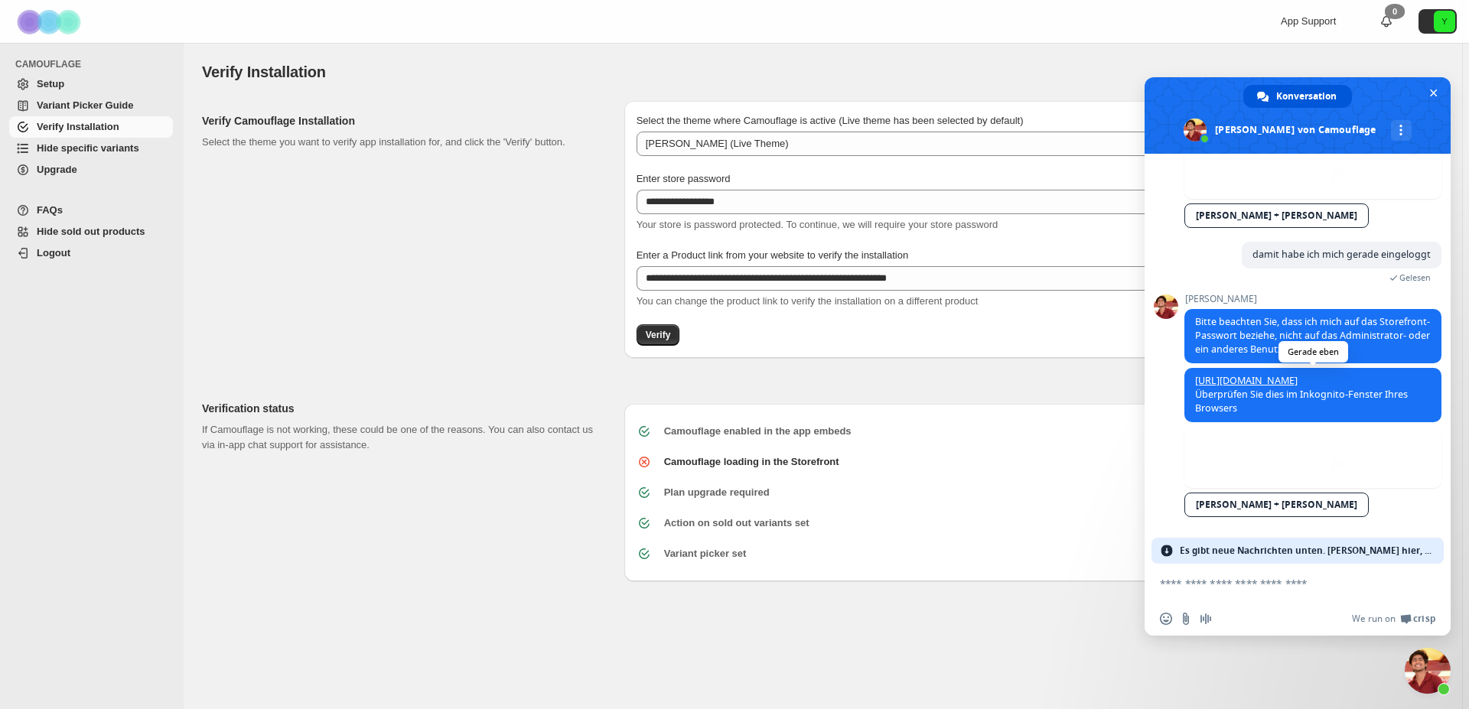
click at [1281, 377] on link "[URL][DOMAIN_NAME]" at bounding box center [1246, 380] width 103 height 13
click at [1298, 558] on span "Es gibt neue Nachrichten unten. Klicke hier, um sie anzusehen." at bounding box center [1308, 551] width 256 height 26
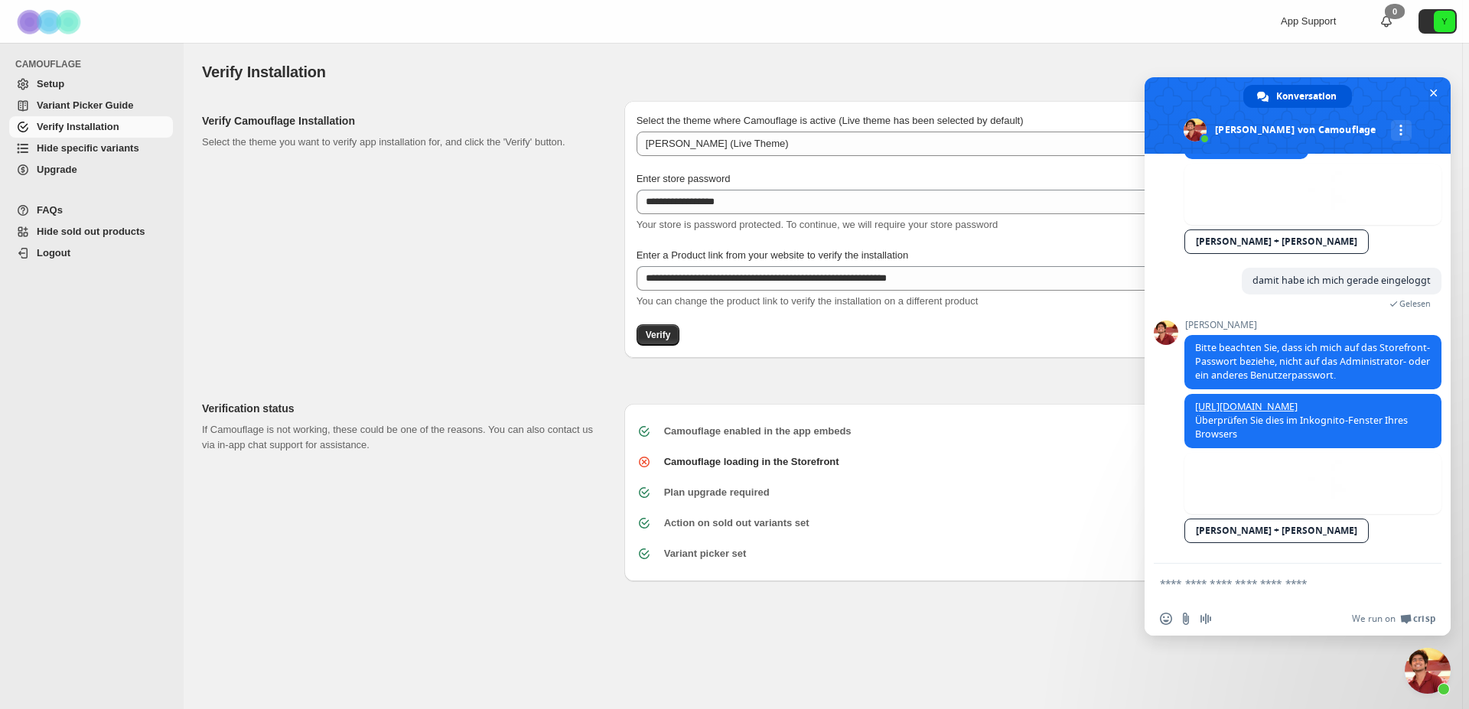
click at [427, 285] on div "Verify Camouflage Installation Select the theme you want to verify app installa…" at bounding box center [407, 229] width 410 height 257
click at [488, 590] on div "**********" at bounding box center [823, 350] width 1242 height 523
click at [492, 580] on div "Verification status If Camouflage is not working, these could be one of the rea…" at bounding box center [407, 485] width 410 height 193
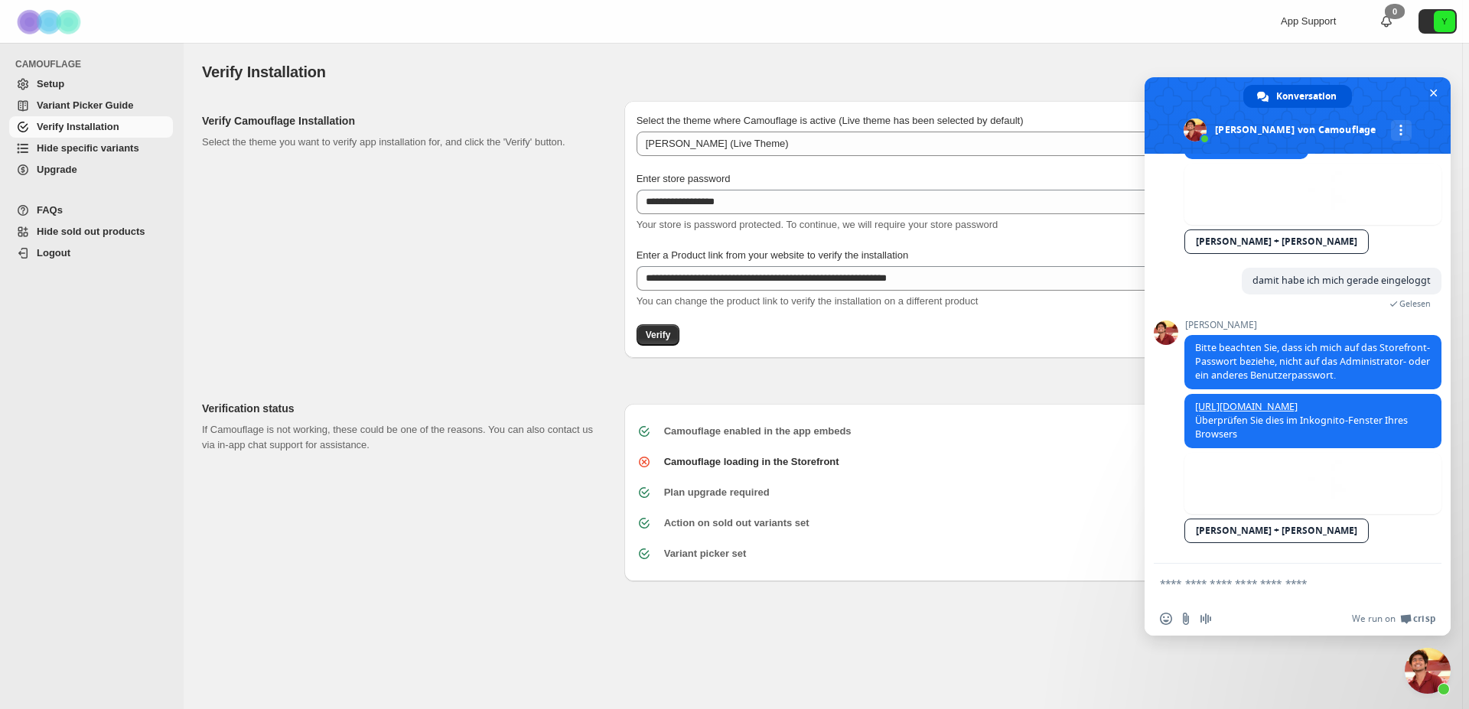
click at [487, 635] on div "**********" at bounding box center [823, 376] width 1278 height 666
click at [1432, 89] on span "Chat schließen" at bounding box center [1433, 93] width 16 height 16
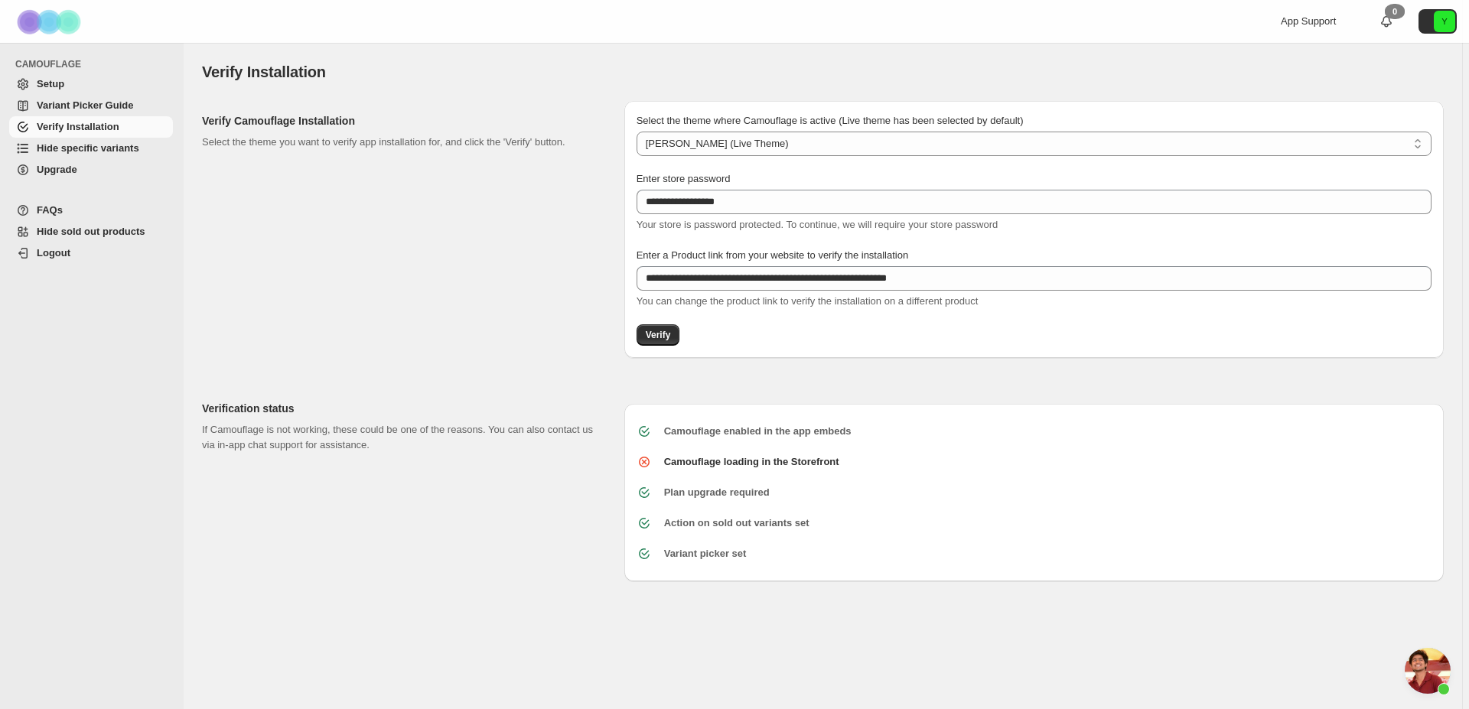
click at [983, 57] on div "Verify Installation. This page is ready Verify Installation" at bounding box center [823, 72] width 1242 height 58
click at [666, 49] on div "Verify Installation. This page is ready Verify Installation" at bounding box center [823, 72] width 1242 height 58
click at [66, 89] on span "Setup" at bounding box center [103, 84] width 133 height 15
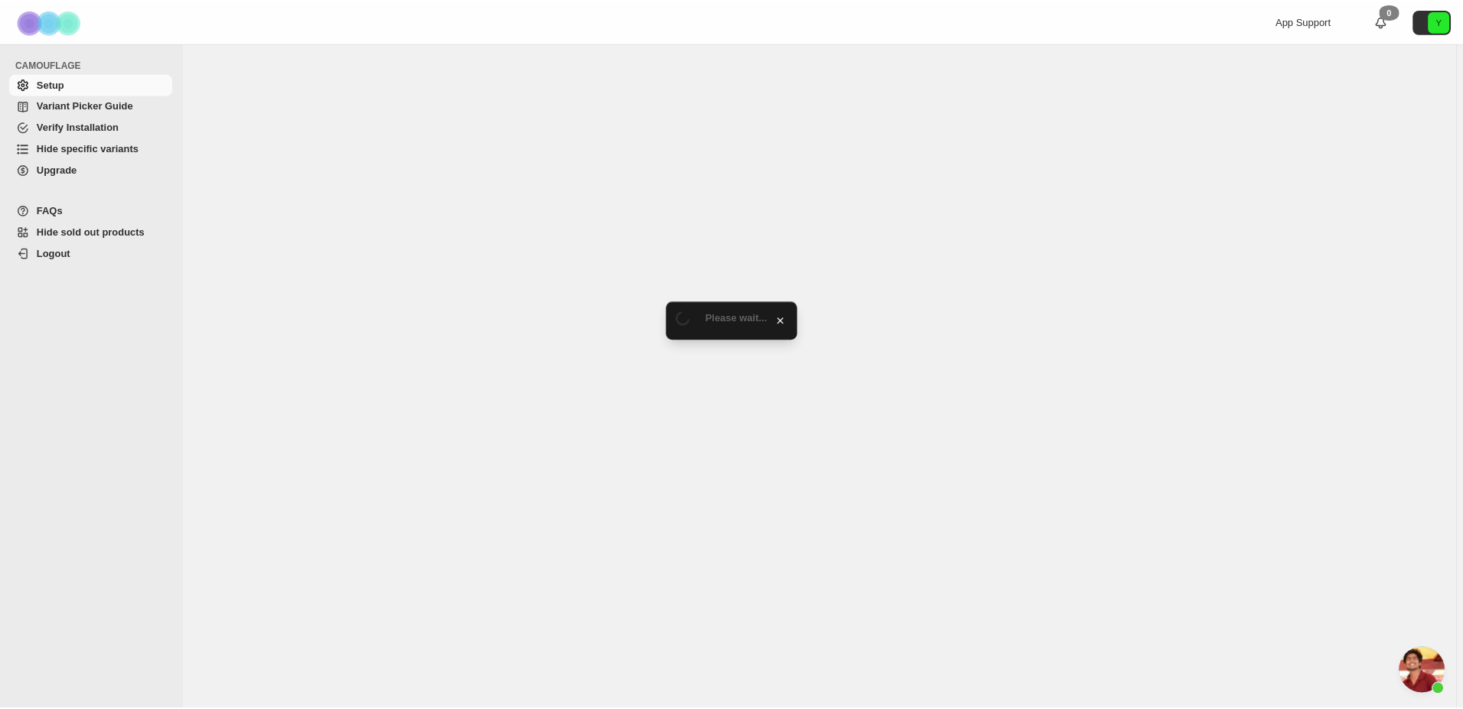
scroll to position [1088, 0]
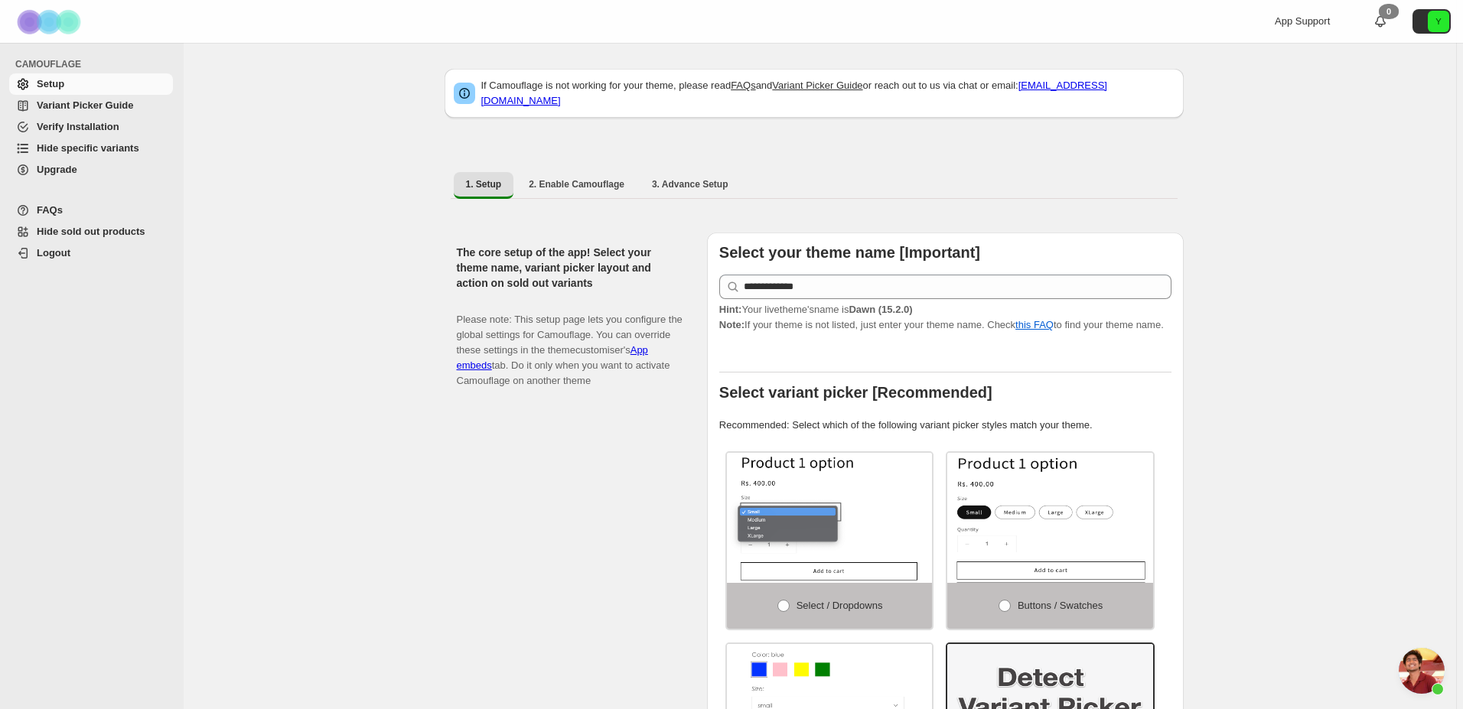
click at [113, 105] on span "Variant Picker Guide" at bounding box center [85, 104] width 96 height 11
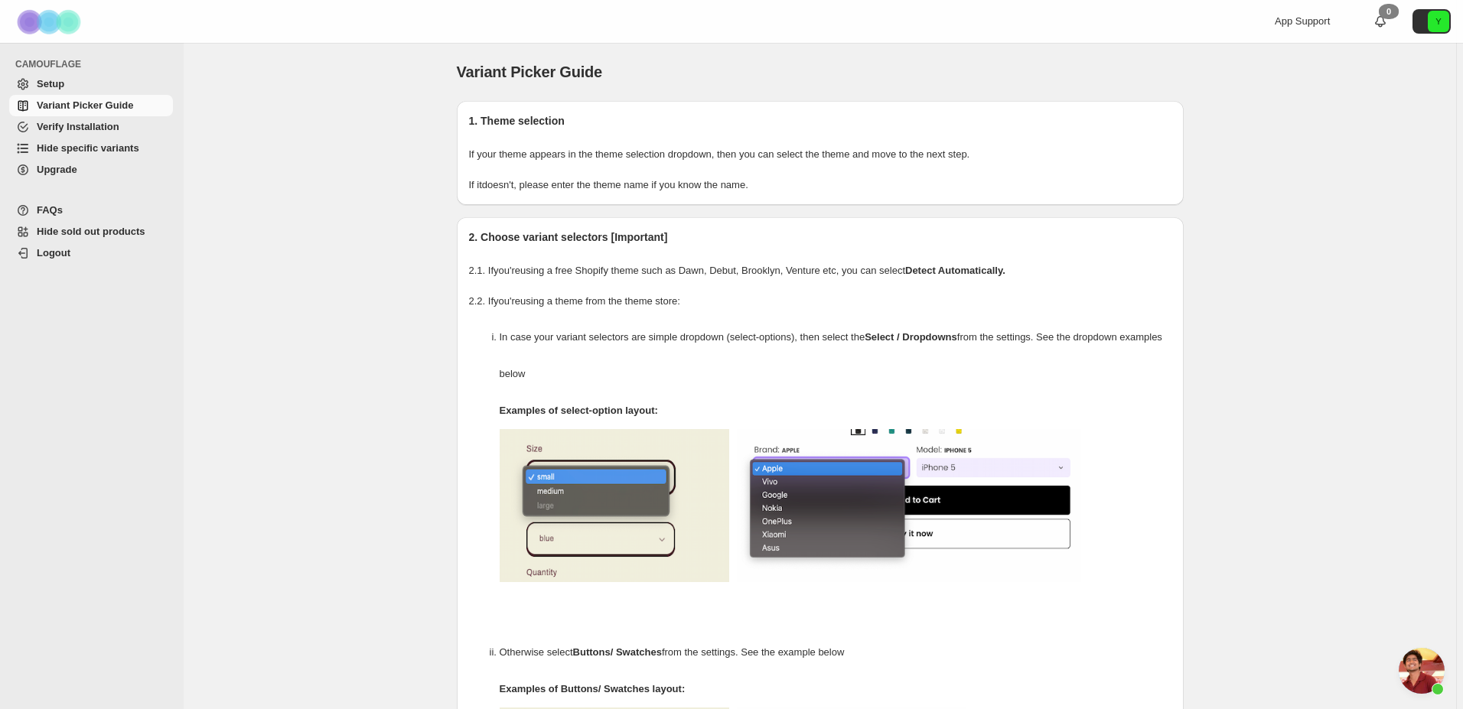
scroll to position [1088, 0]
click at [127, 150] on span "Hide specific variants" at bounding box center [88, 147] width 103 height 11
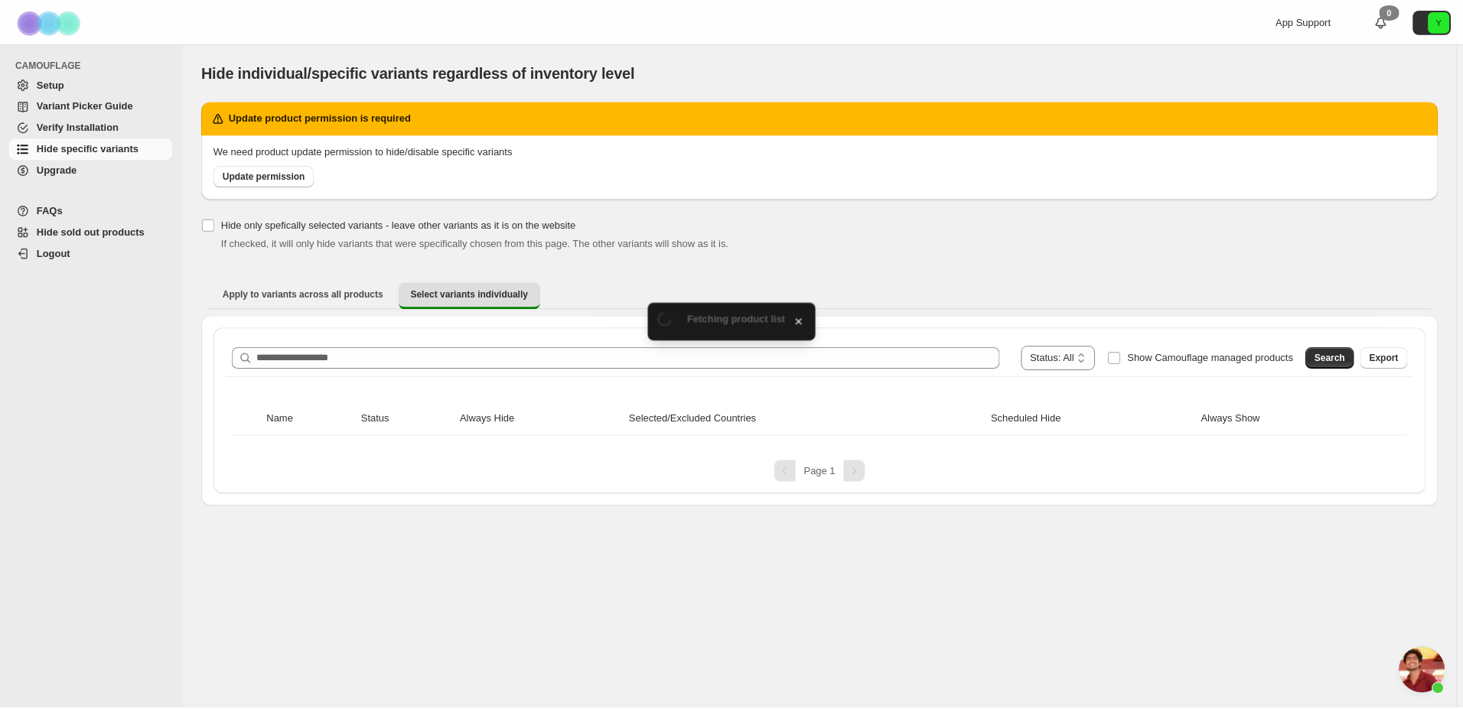
scroll to position [1088, 0]
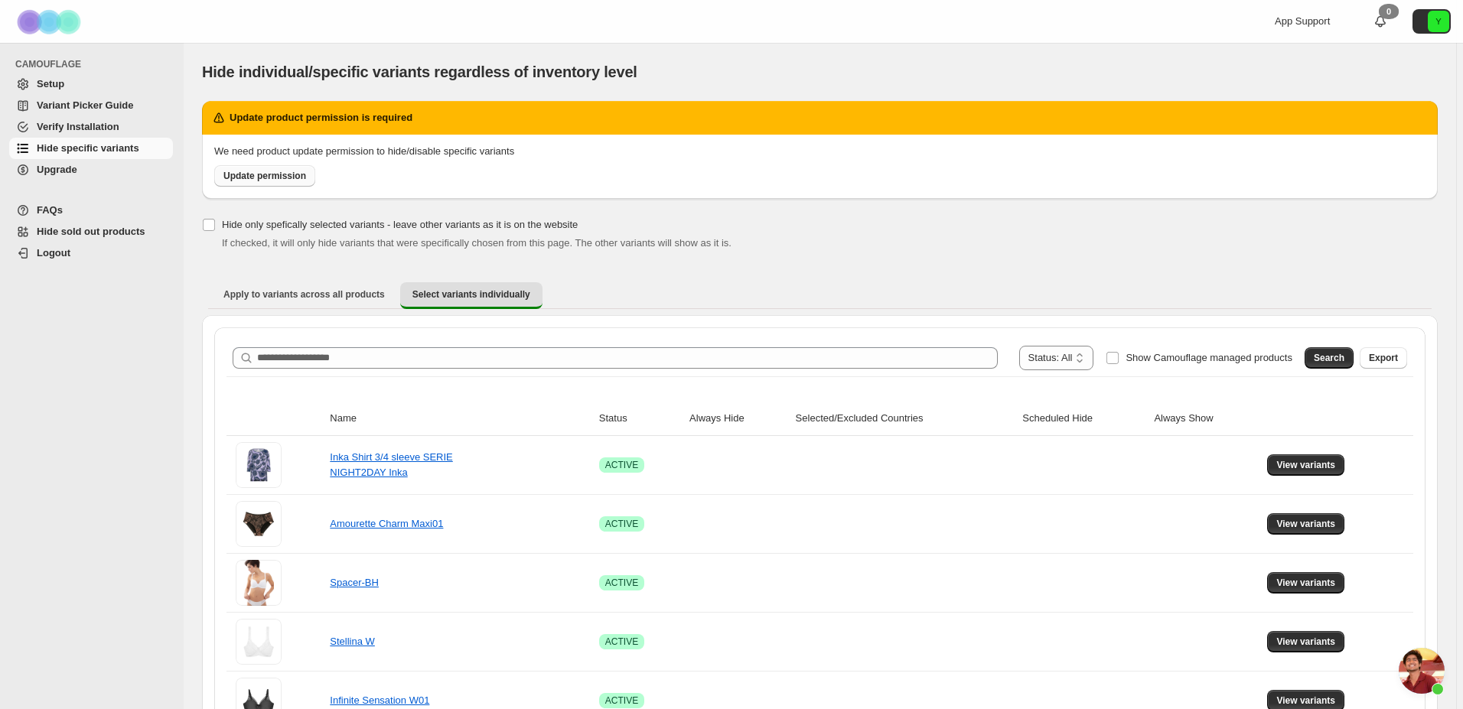
click at [264, 180] on span "Update permission" at bounding box center [264, 176] width 83 height 12
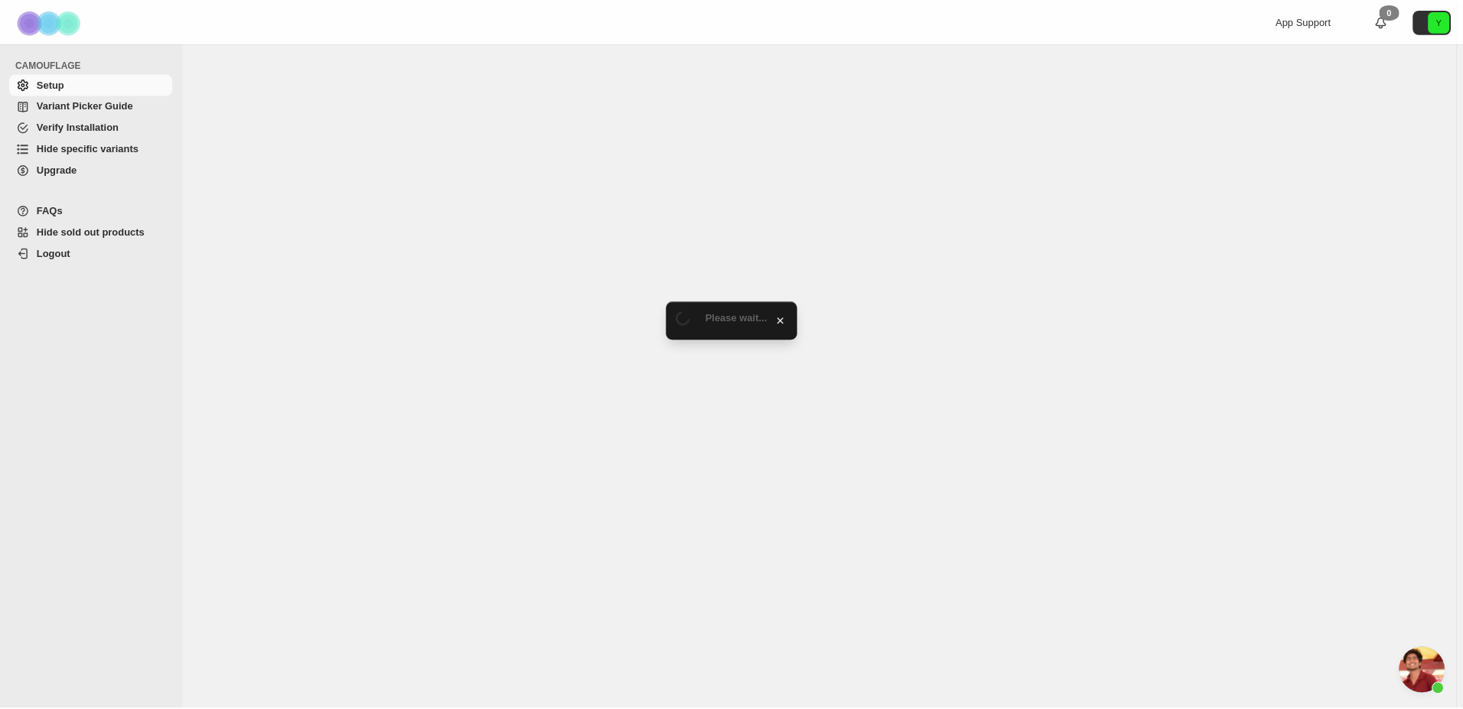
scroll to position [1088, 0]
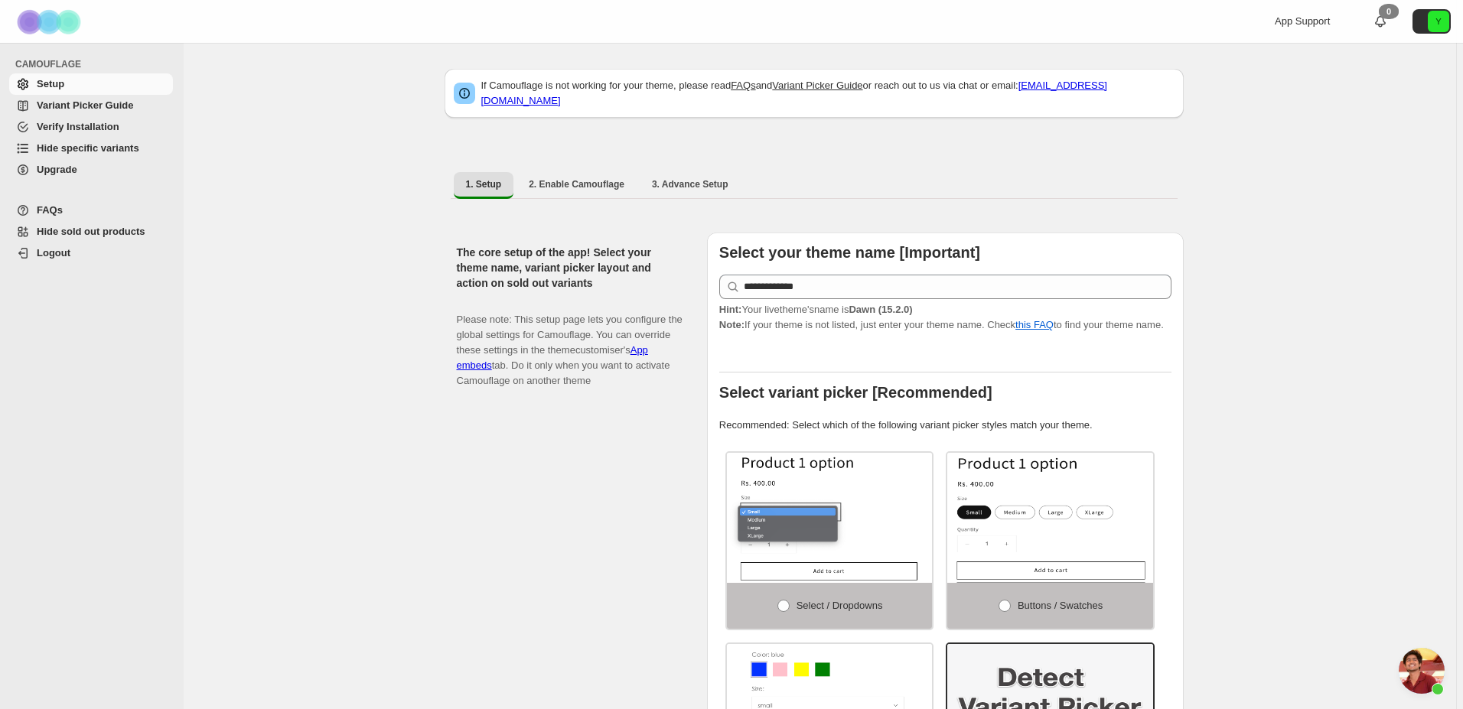
click at [53, 168] on span "Upgrade" at bounding box center [57, 169] width 41 height 11
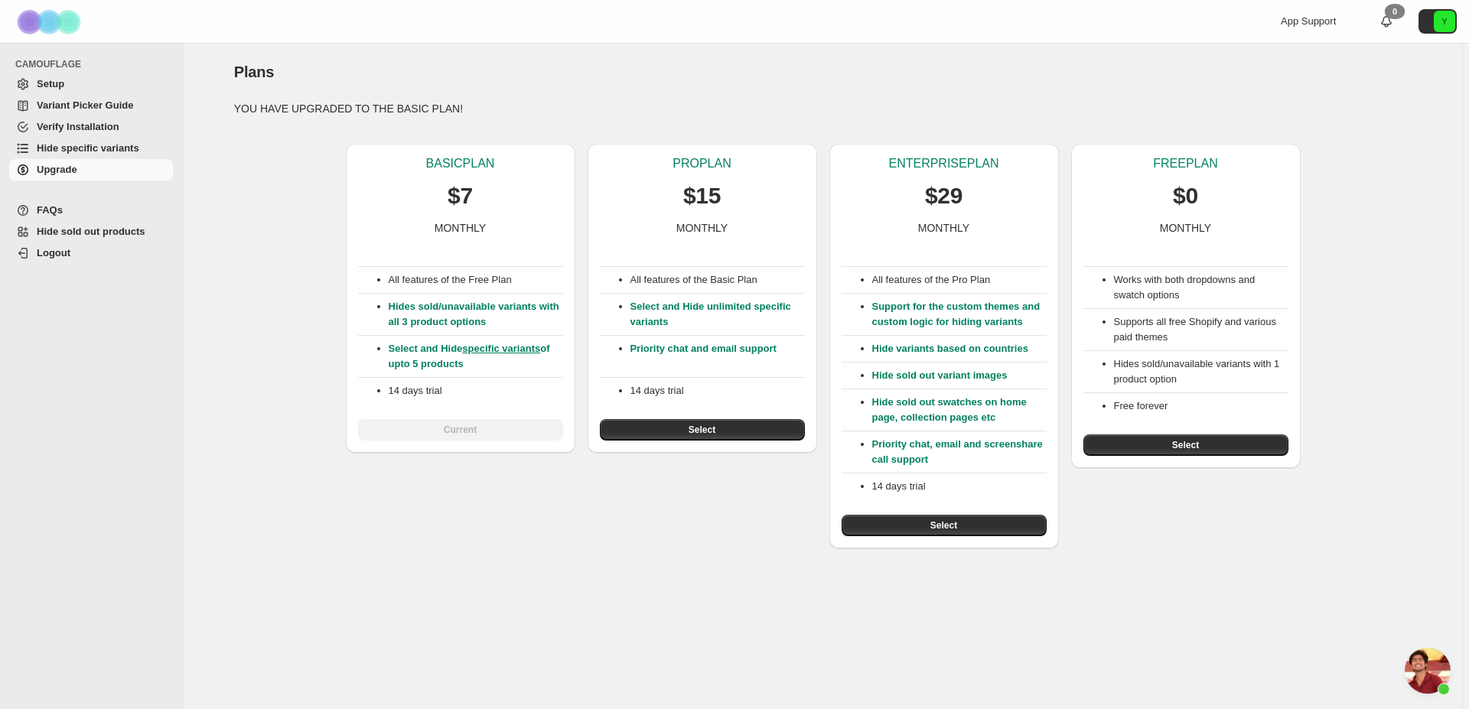
scroll to position [1088, 0]
click at [103, 151] on span "Hide specific variants" at bounding box center [88, 147] width 103 height 11
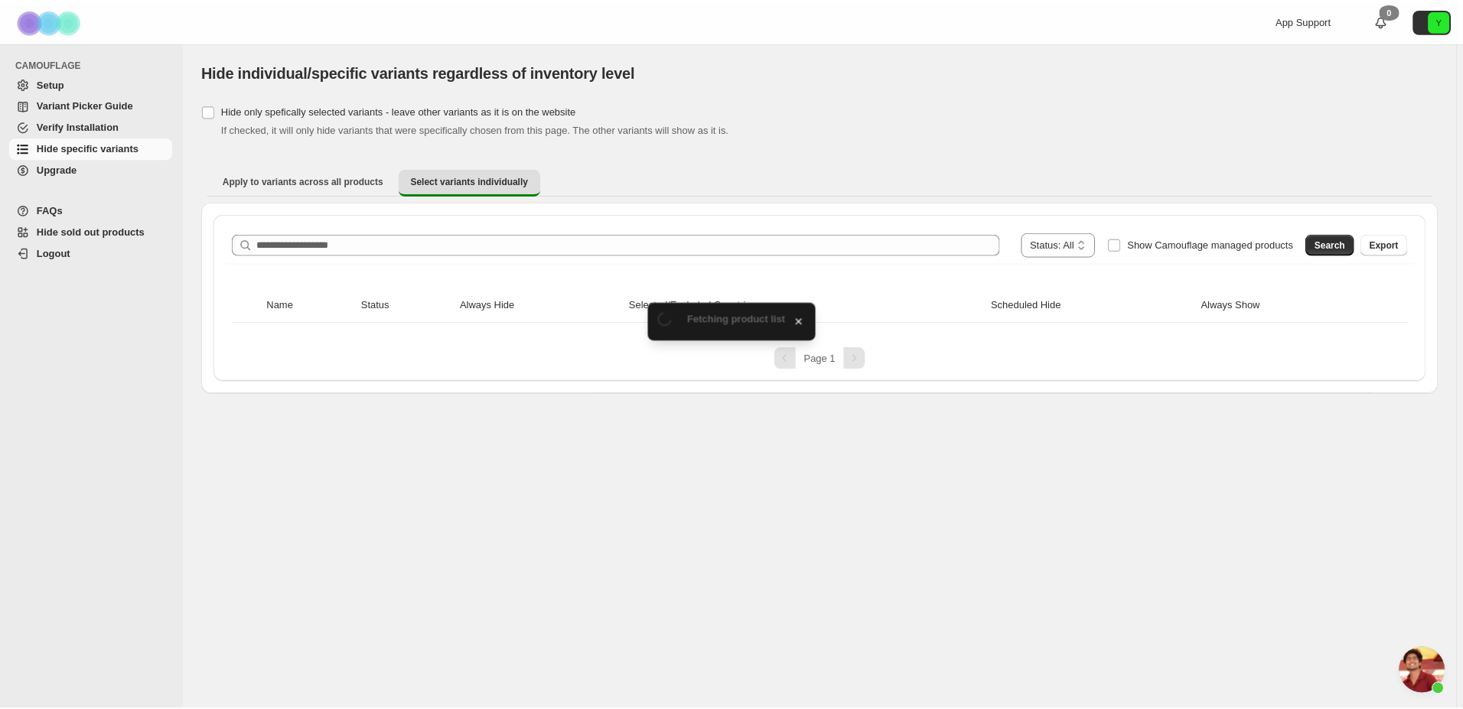
scroll to position [1088, 0]
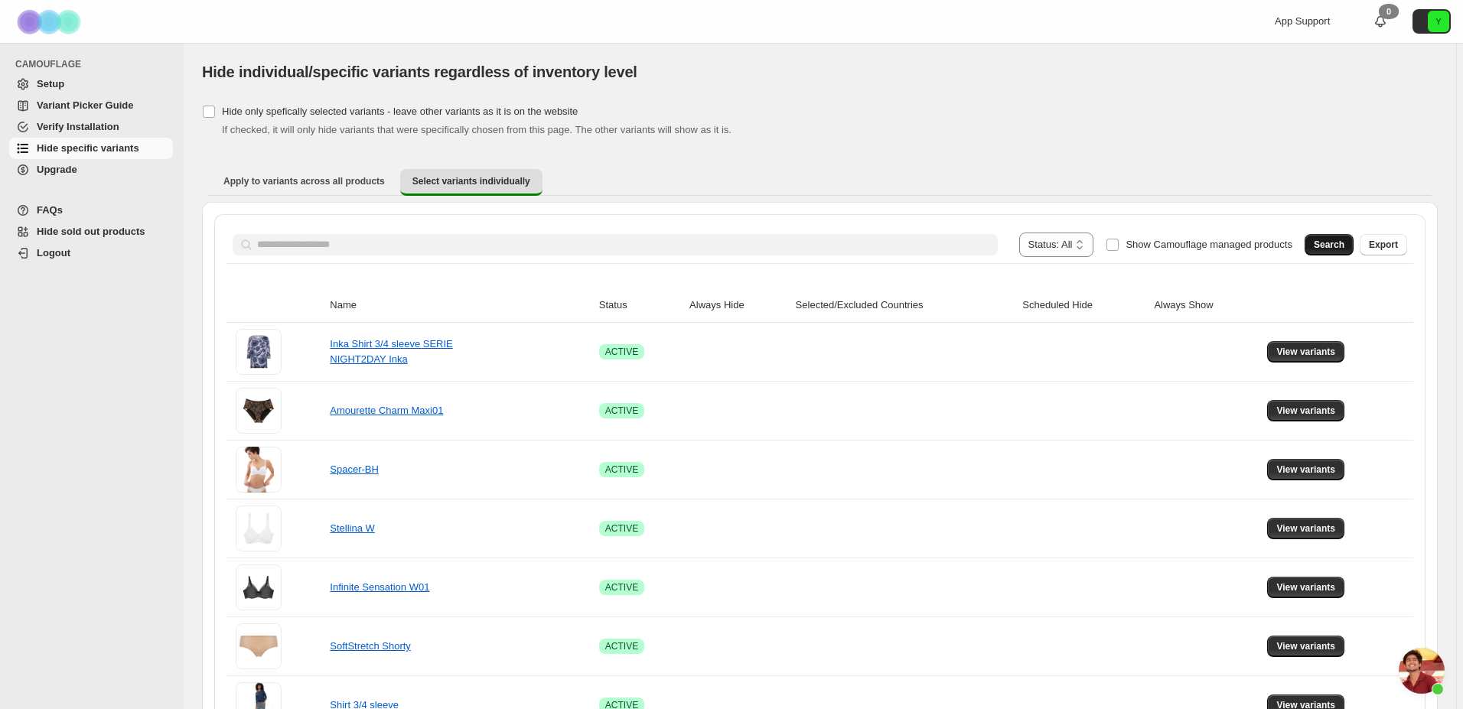
click at [1326, 242] on span "Search" at bounding box center [1329, 245] width 31 height 12
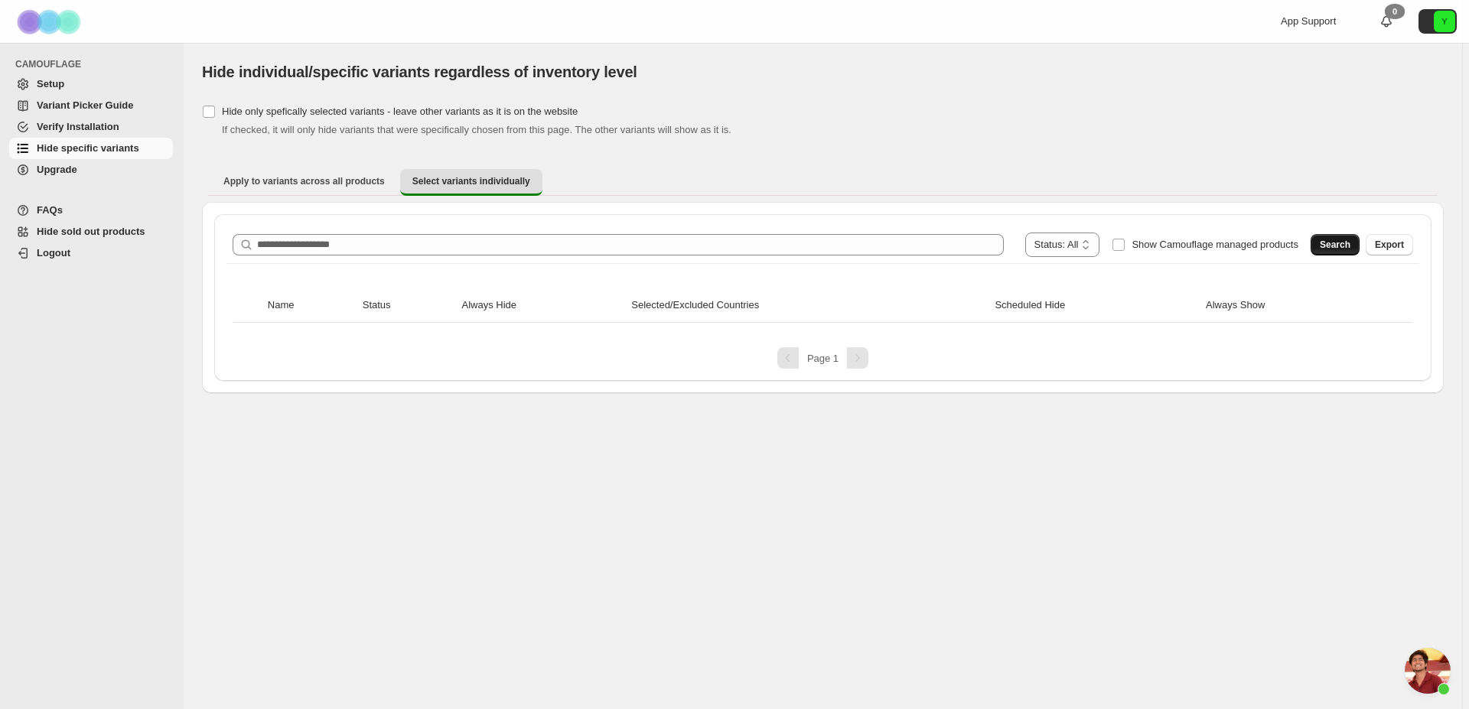
click at [1340, 244] on span "Search" at bounding box center [1335, 245] width 31 height 12
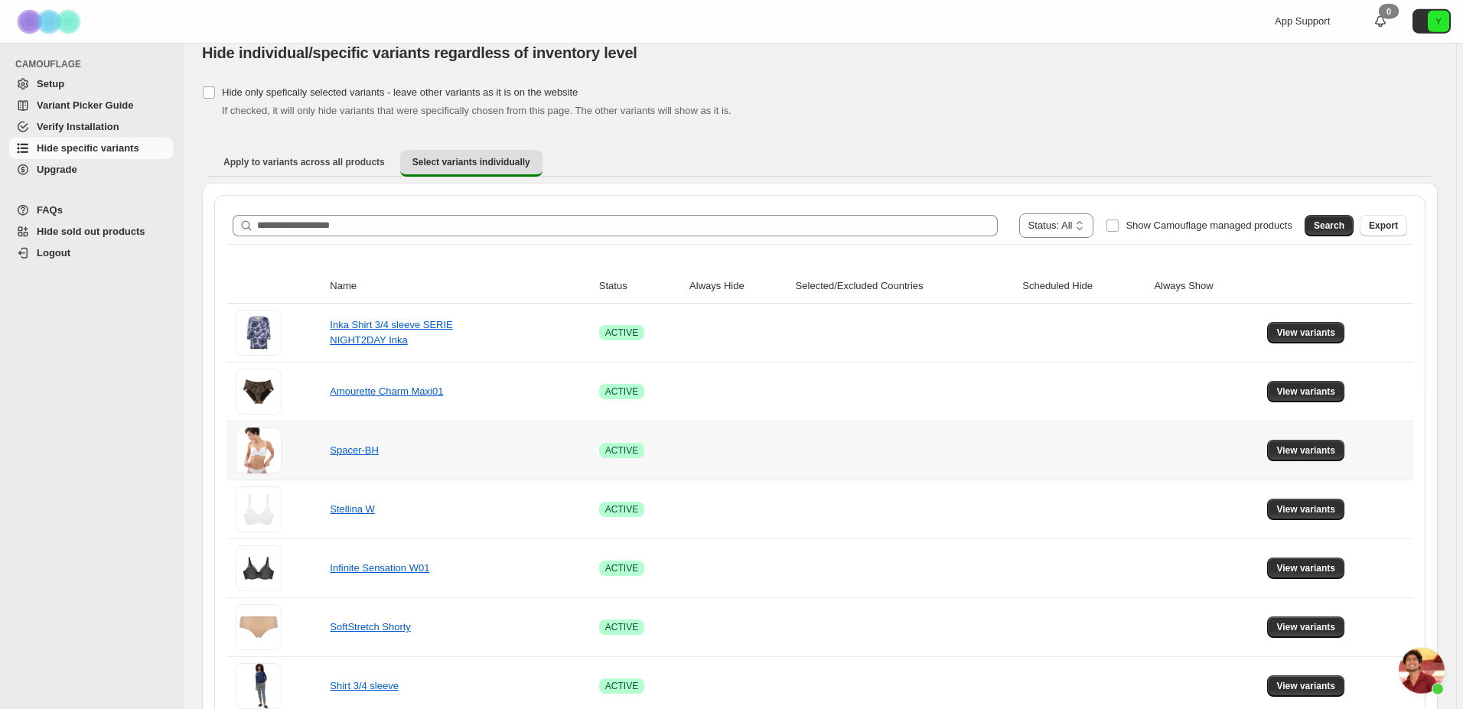
scroll to position [0, 0]
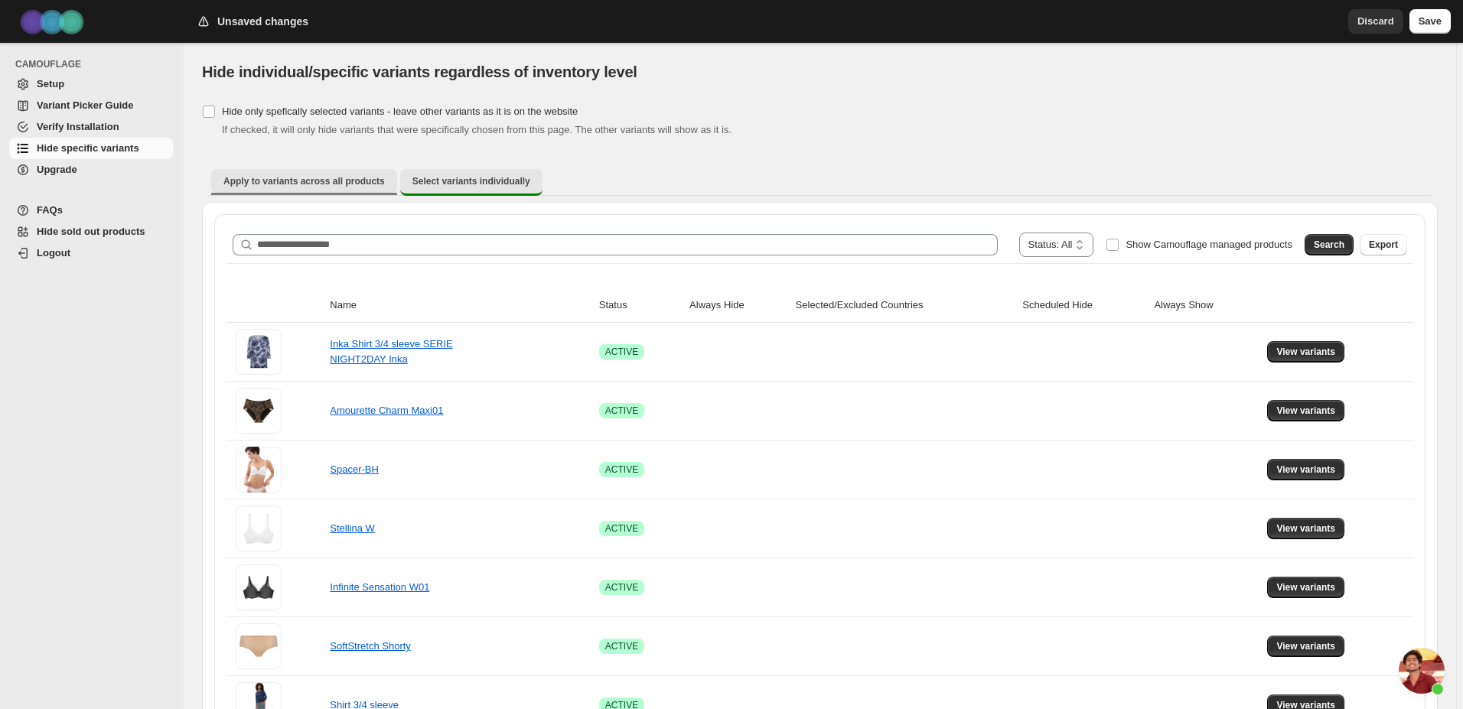
click at [269, 181] on span "Apply to variants across all products" at bounding box center [303, 181] width 161 height 12
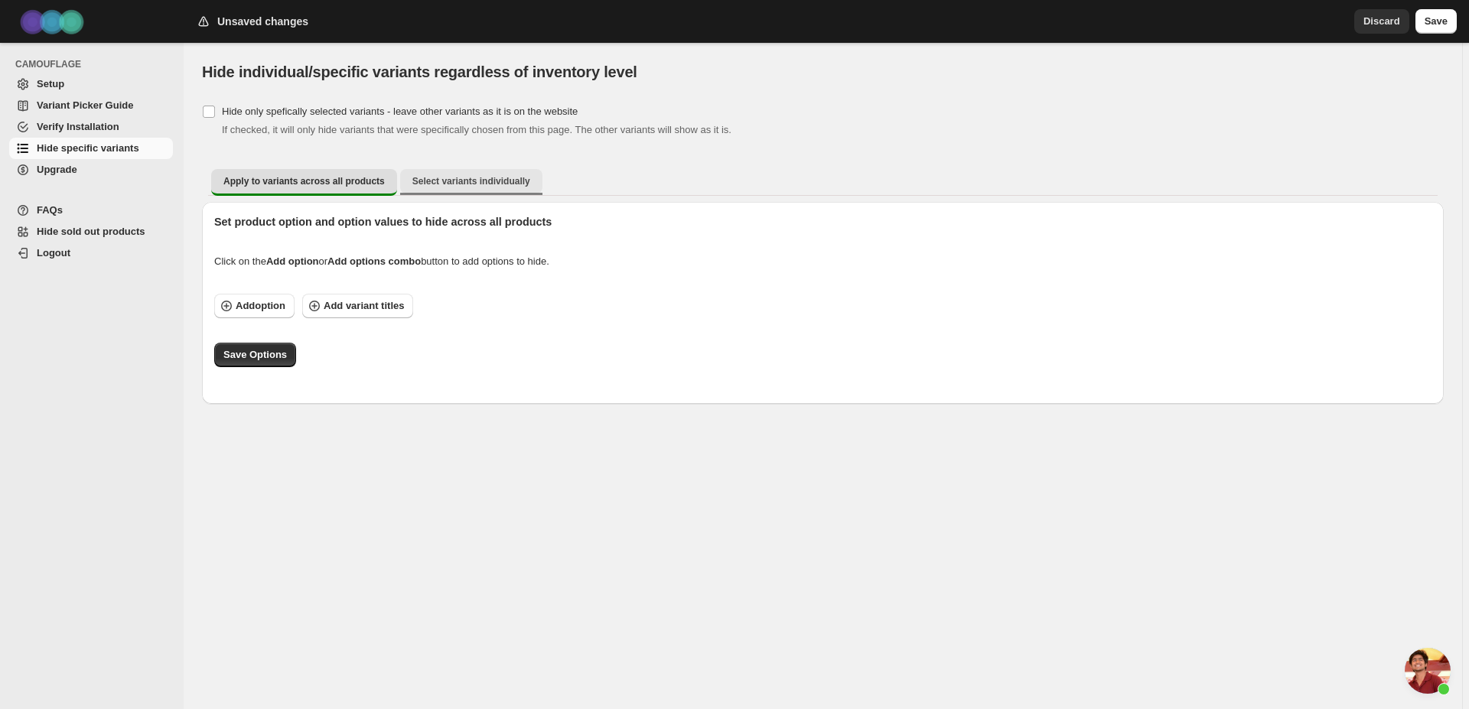
click at [488, 184] on span "Select variants individually" at bounding box center [471, 181] width 118 height 12
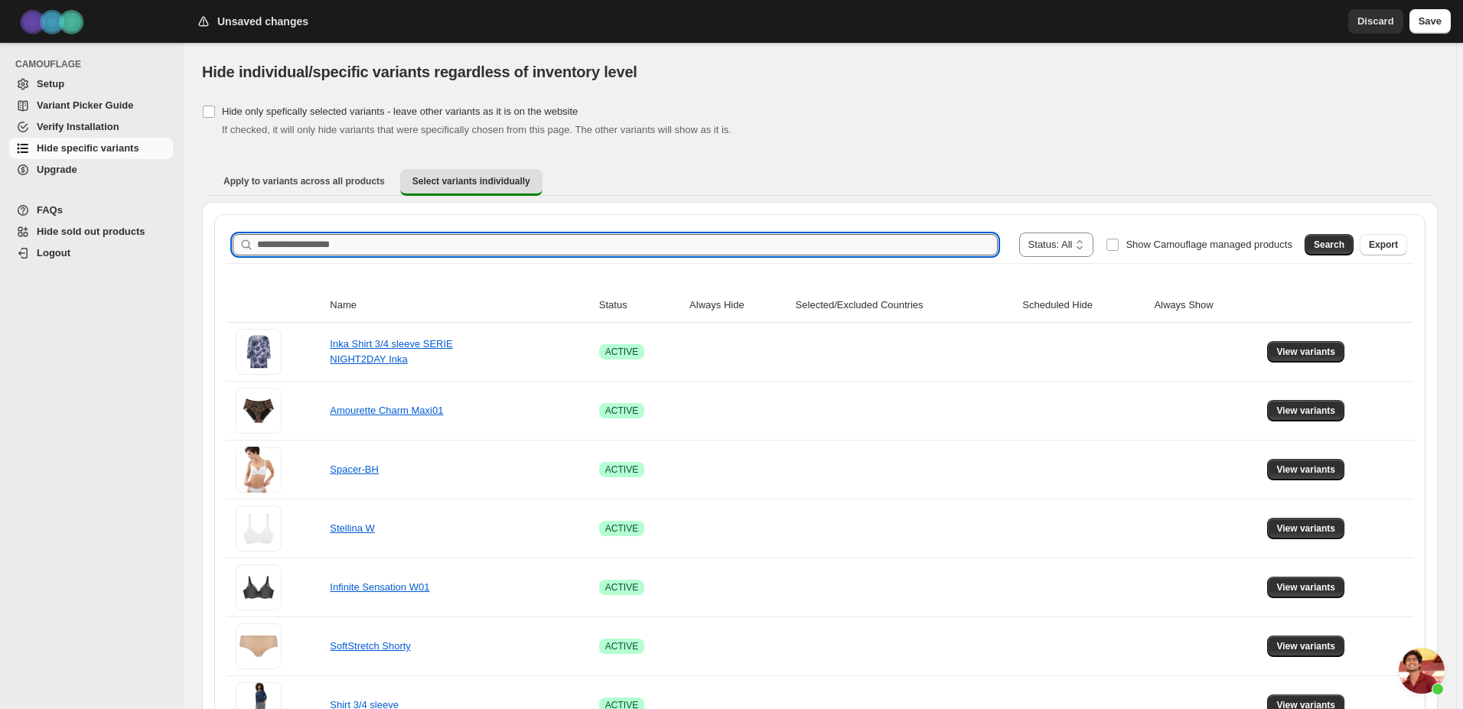
click at [592, 244] on input "Search product name" at bounding box center [627, 244] width 741 height 21
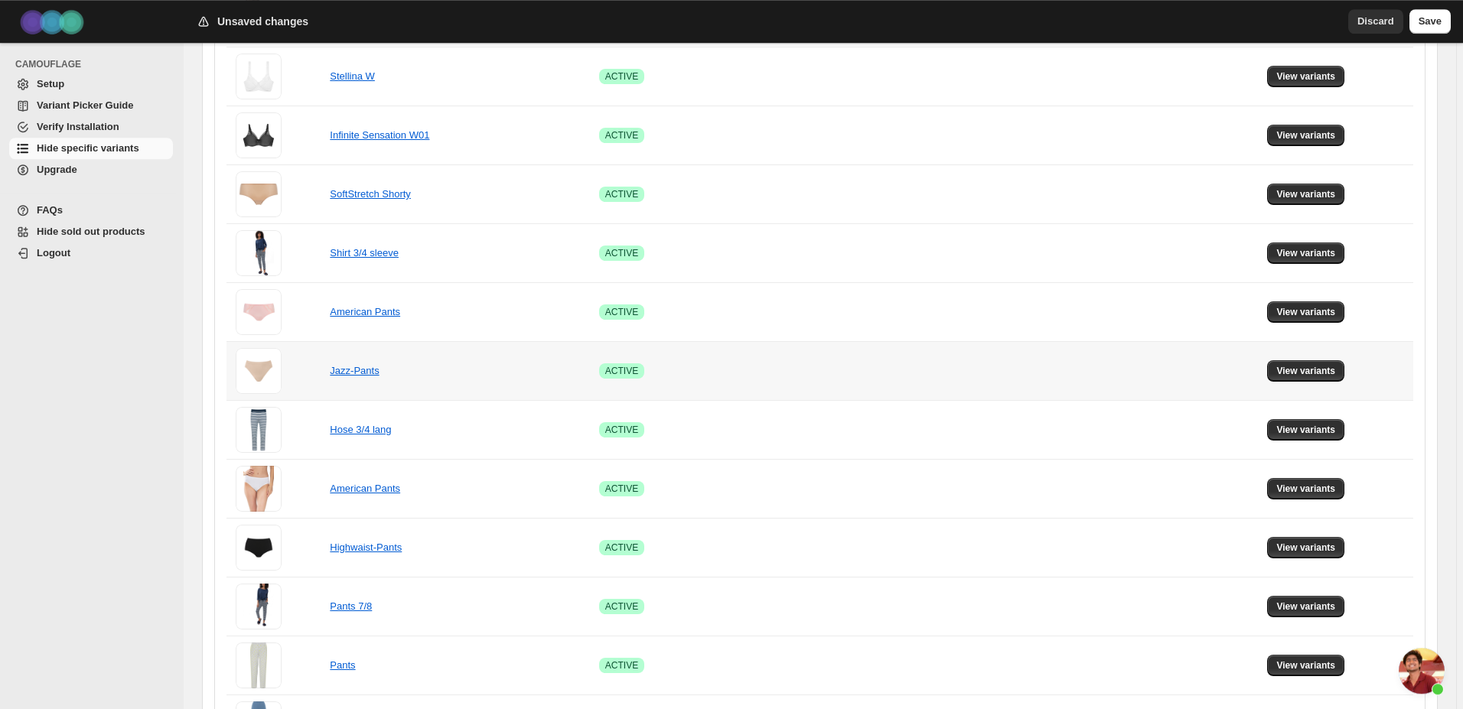
scroll to position [468, 0]
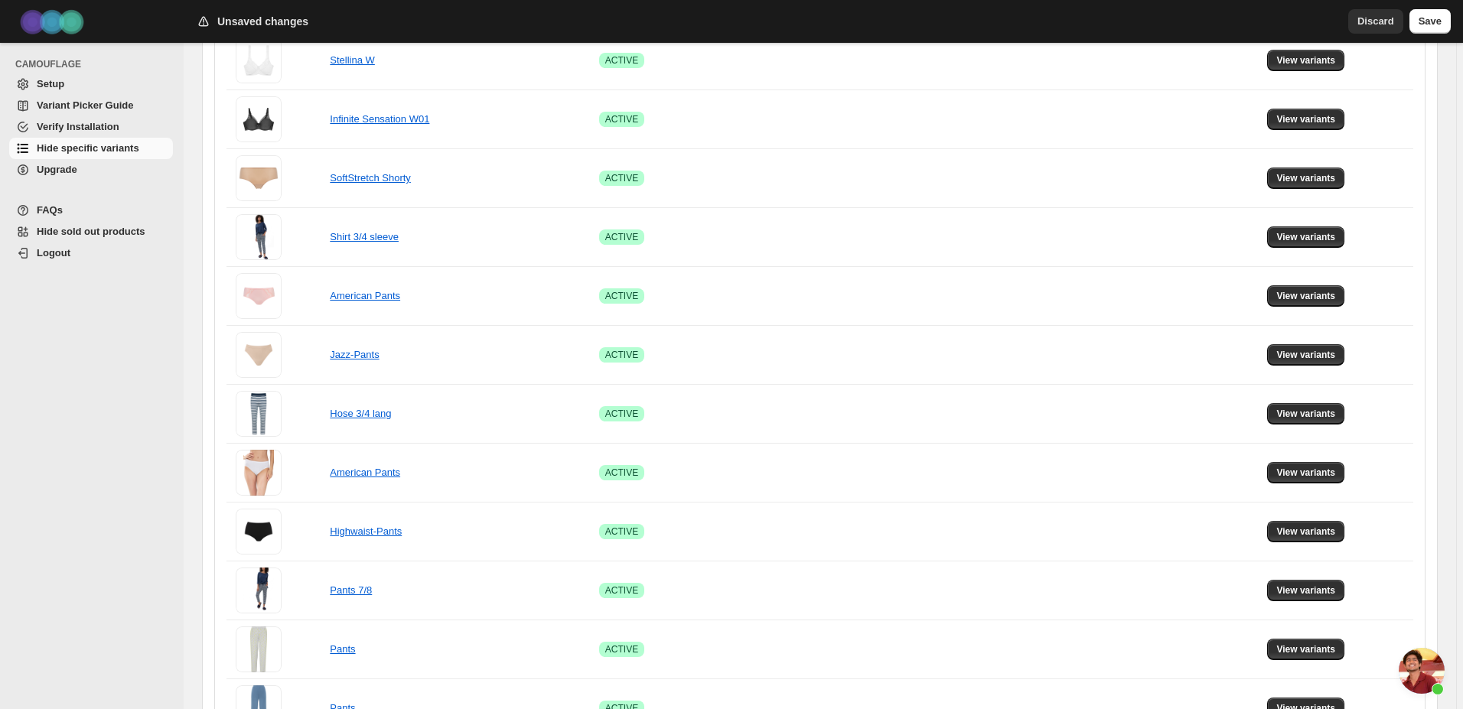
click at [112, 346] on div "CAMOUFLAGE Setup Variant Picker Guide Verify Installation Hide specific variant…" at bounding box center [92, 376] width 184 height 666
click at [119, 228] on span "Hide sold out products" at bounding box center [91, 231] width 109 height 11
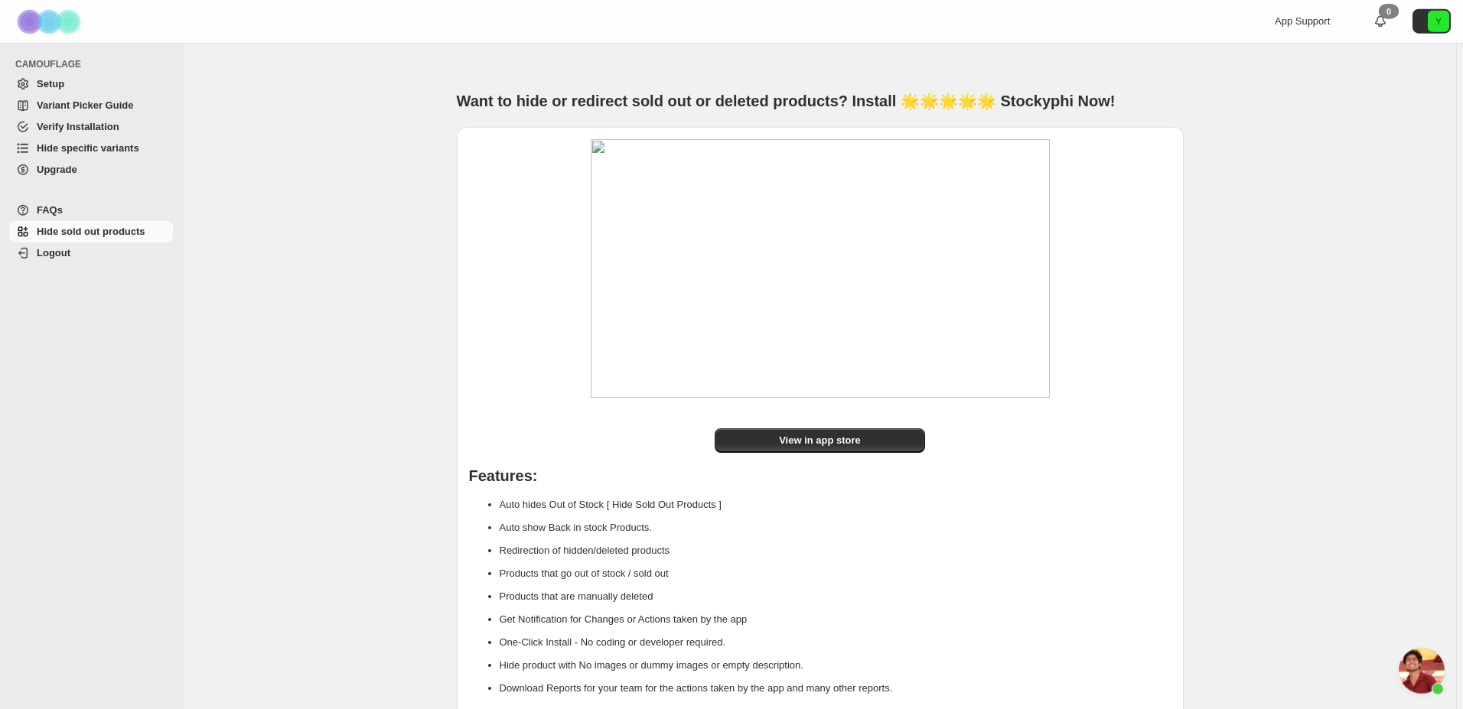
scroll to position [58, 0]
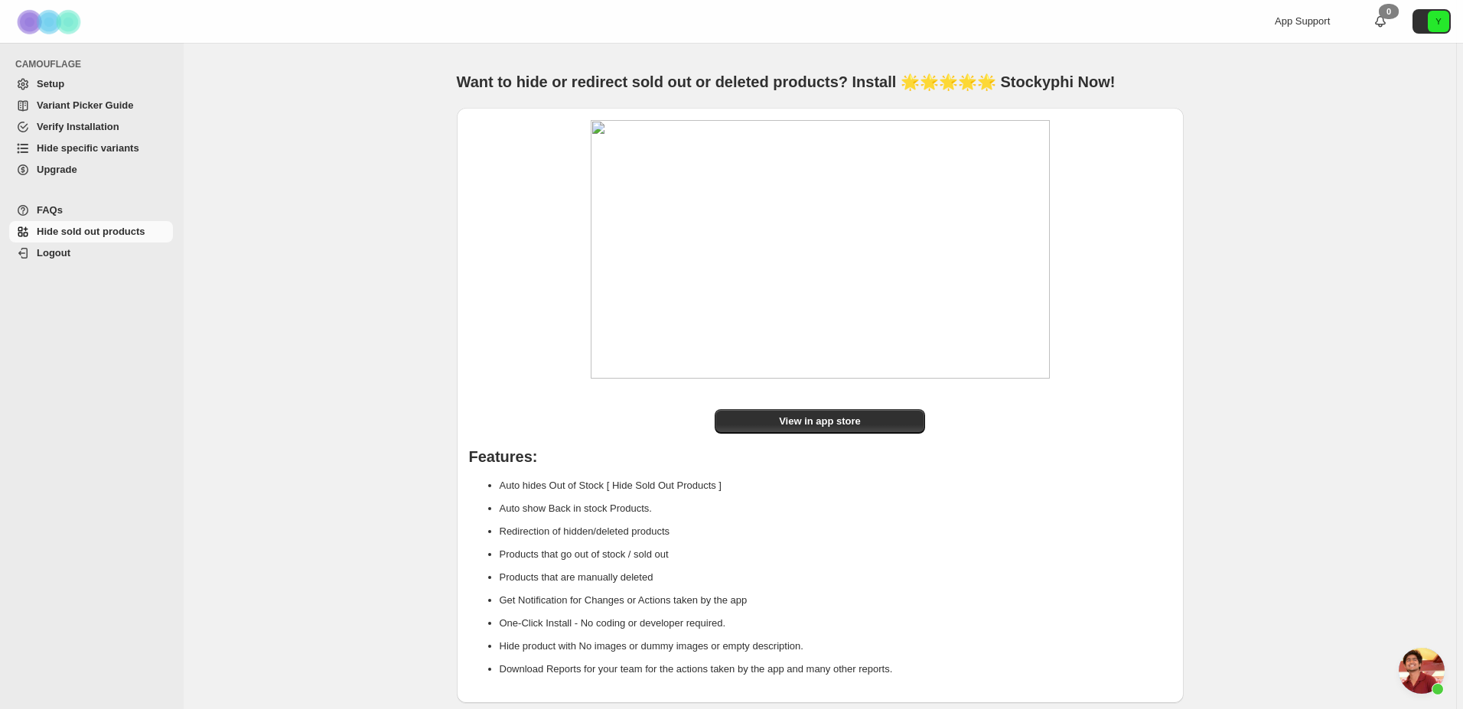
click at [551, 381] on div at bounding box center [820, 257] width 702 height 274
click at [848, 421] on span "View in app store" at bounding box center [820, 421] width 82 height 15
click at [521, 200] on div at bounding box center [820, 257] width 702 height 274
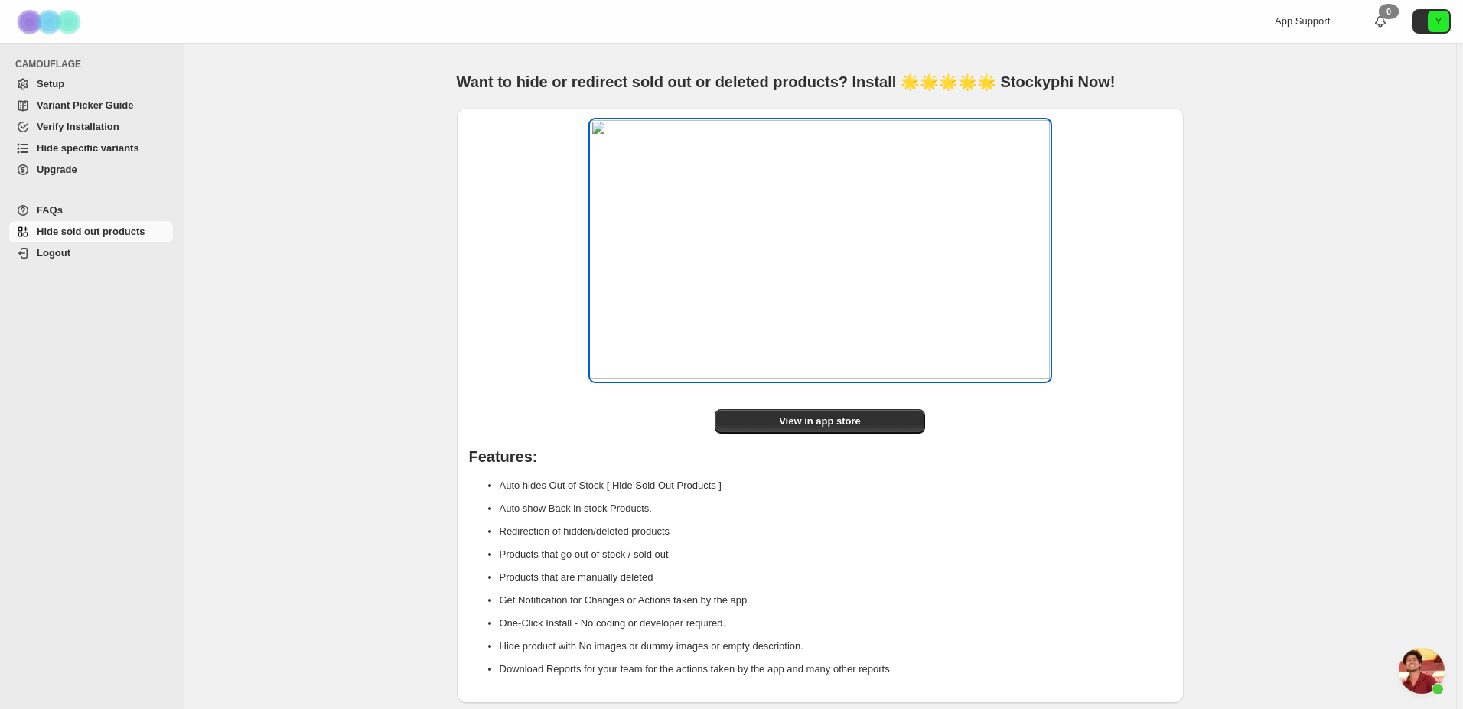
click at [809, 223] on img at bounding box center [820, 249] width 459 height 259
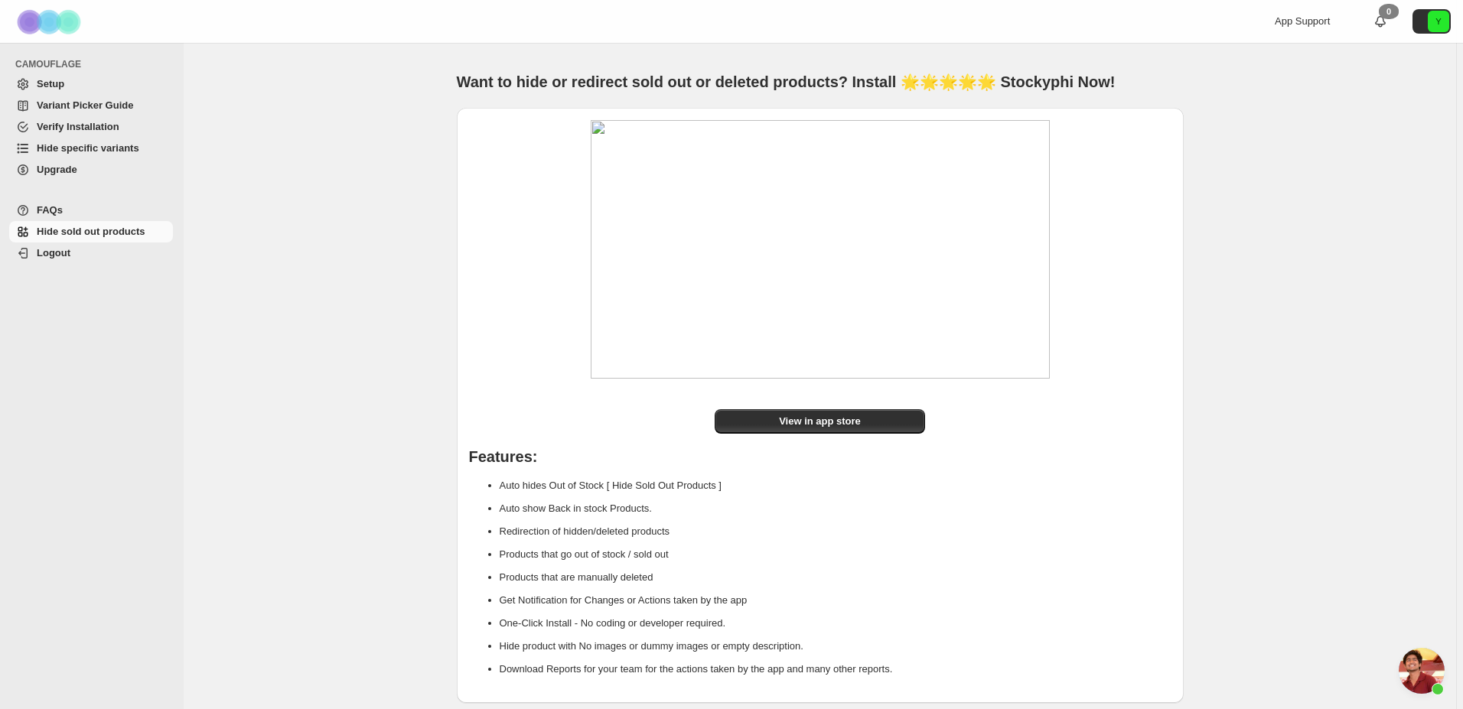
click at [539, 187] on div at bounding box center [820, 257] width 702 height 274
click at [1146, 249] on div at bounding box center [820, 257] width 702 height 274
